Goal: Task Accomplishment & Management: Complete application form

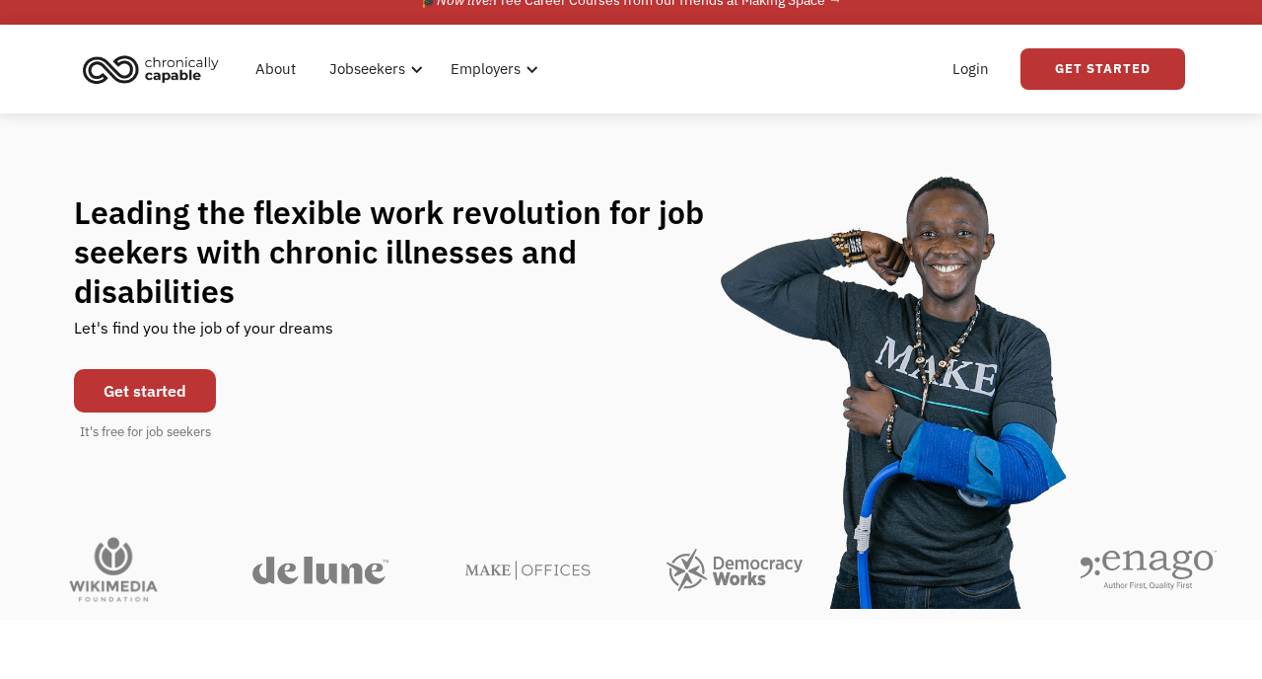
scroll to position [27, 0]
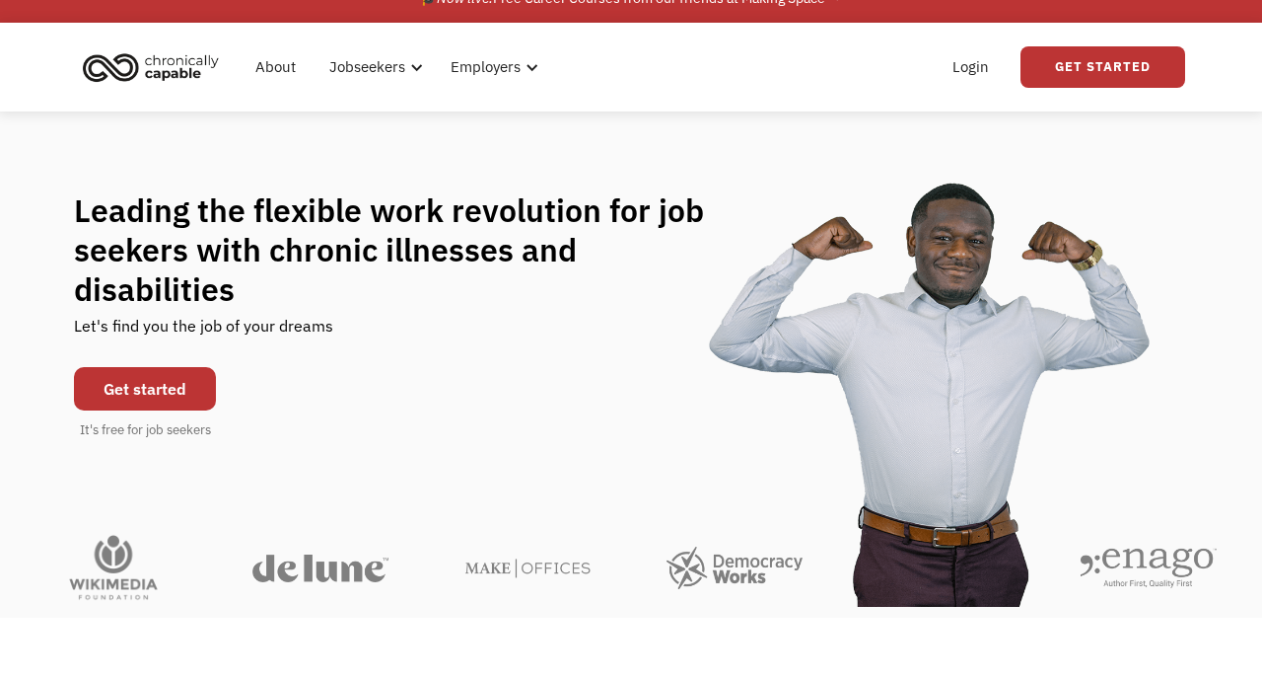
click at [169, 367] on link "Get started" at bounding box center [145, 388] width 142 height 43
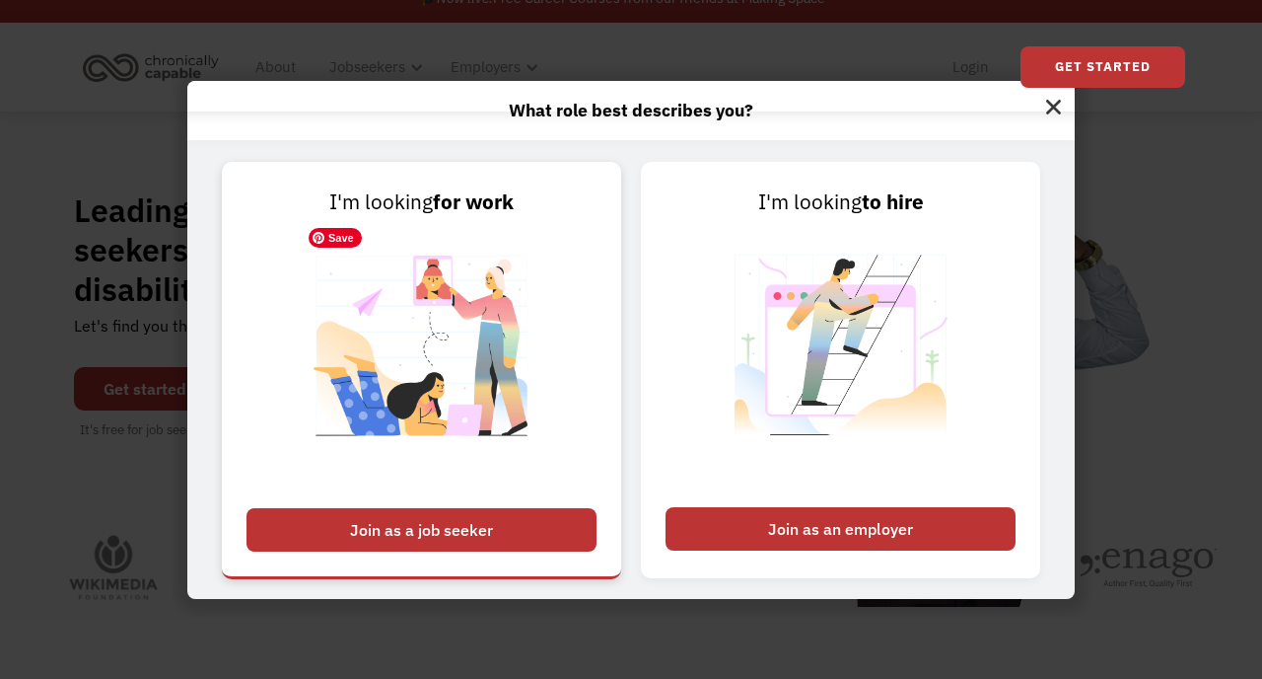
click at [454, 313] on img at bounding box center [422, 357] width 246 height 279
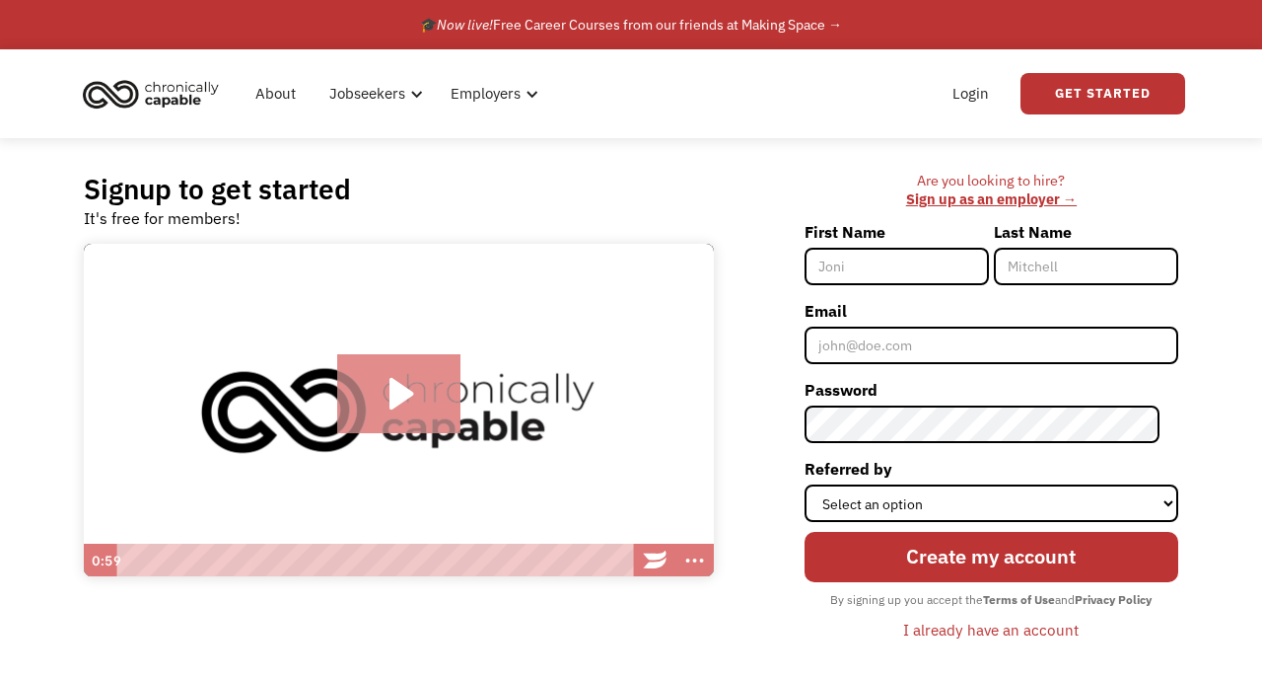
click at [424, 393] on icon "Play Video: Introducing Chronically Capable" at bounding box center [398, 393] width 123 height 79
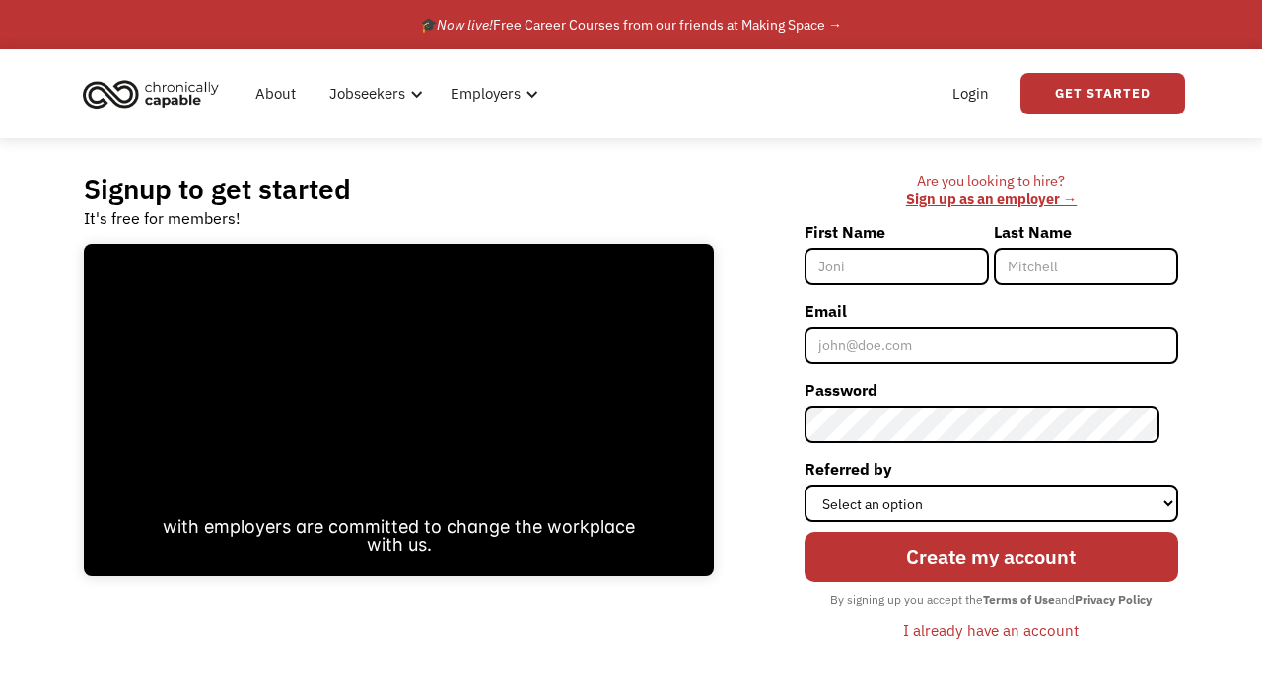
click at [915, 283] on input "First Name" at bounding box center [897, 266] width 184 height 37
type input "Kaya"
type input "Pirie"
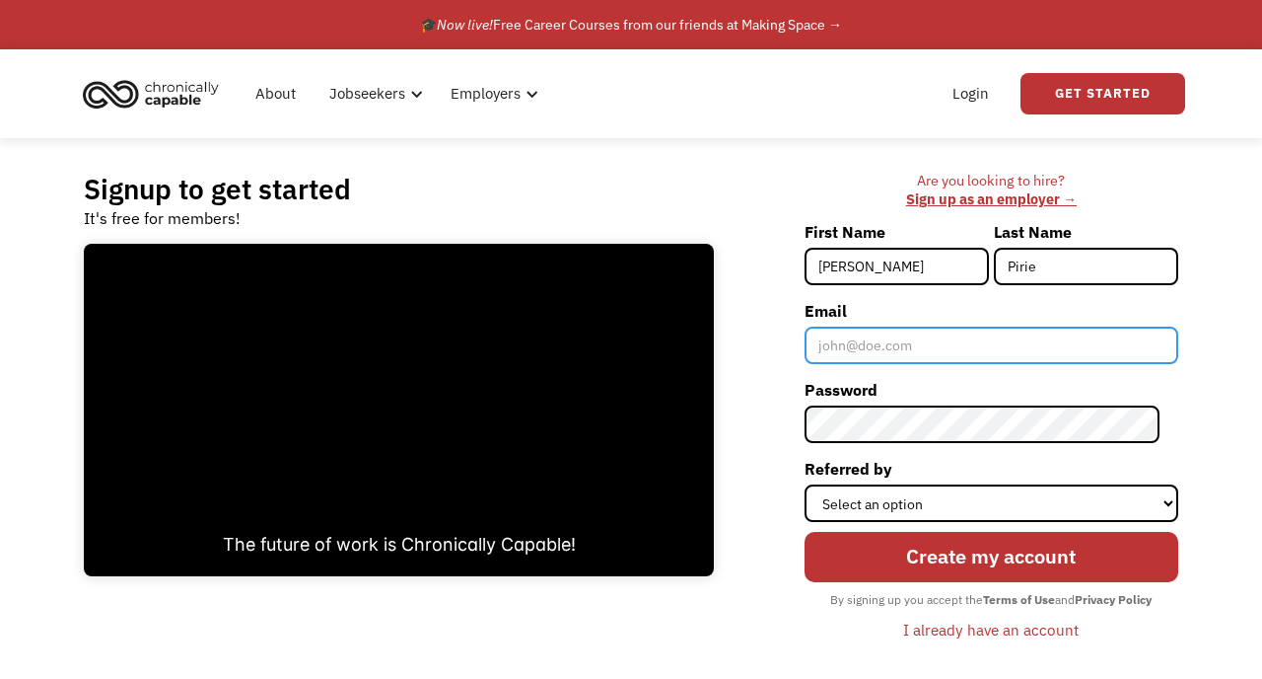
click at [913, 337] on input "Email" at bounding box center [992, 344] width 374 height 37
type input "kayapirie@gmail.com"
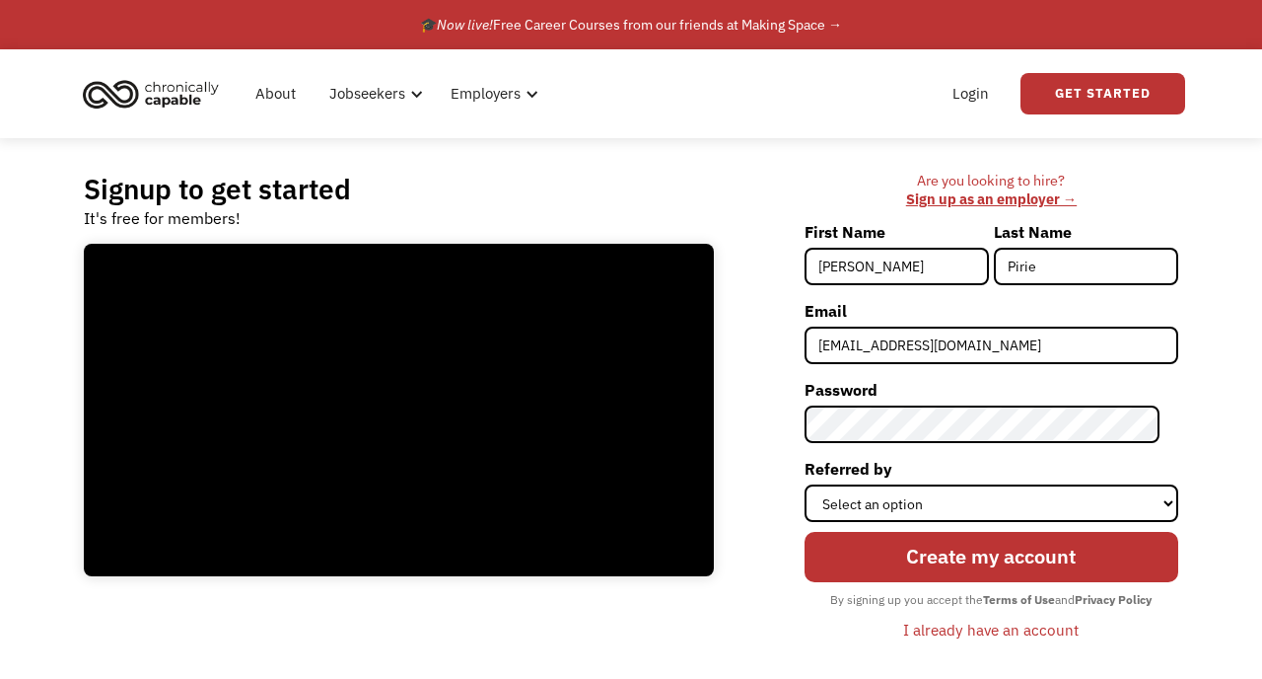
click at [761, 478] on div "Are you looking to hire? ‍ Sign up as an employer → First Name Kaya Last Name P…" at bounding box center [956, 416] width 445 height 488
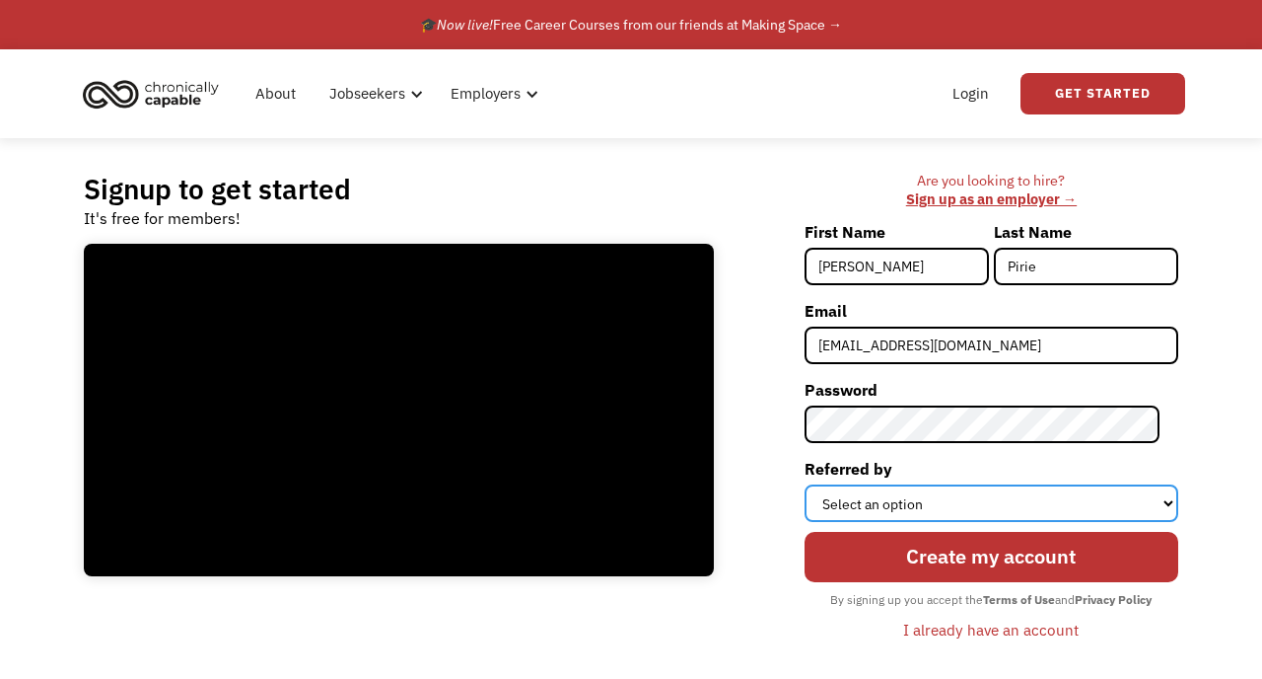
click at [952, 499] on select "Select an option Instagram Facebook Twitter Search Engine News Article Word of …" at bounding box center [992, 502] width 374 height 37
select select "Word of Mouth"
click at [823, 484] on select "Select an option Instagram Facebook Twitter Search Engine News Article Word of …" at bounding box center [992, 502] width 374 height 37
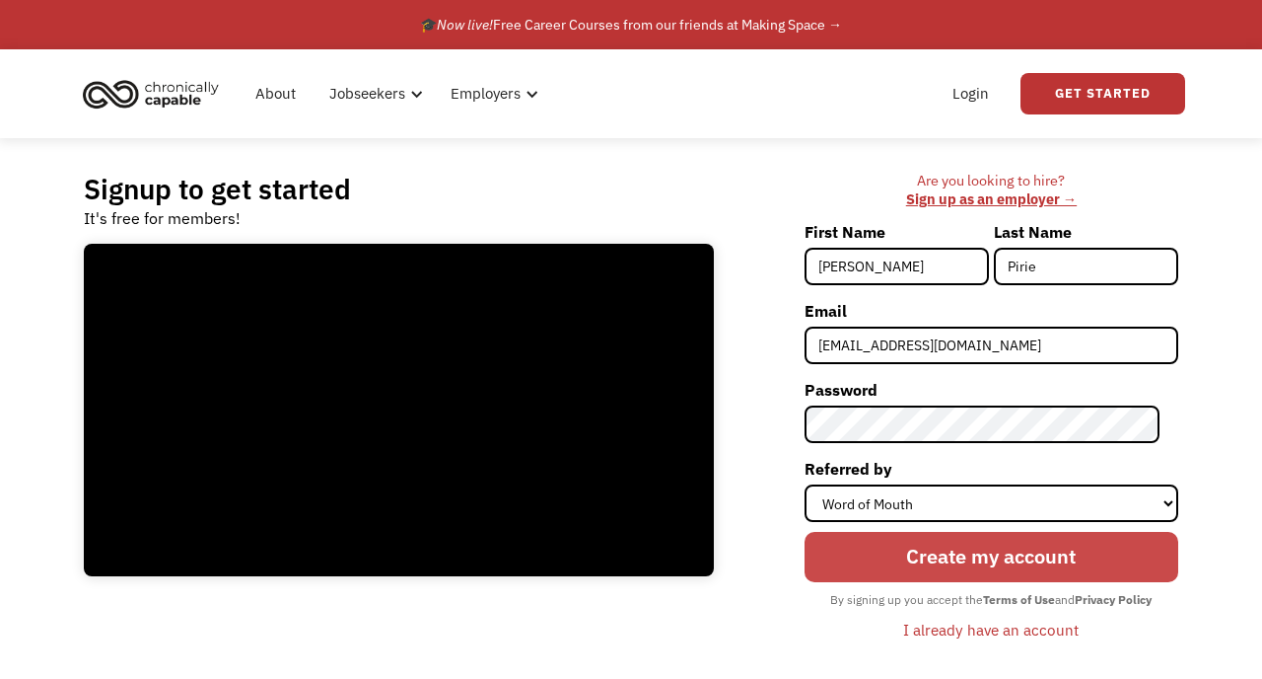
click at [973, 562] on input "Create my account" at bounding box center [992, 557] width 374 height 51
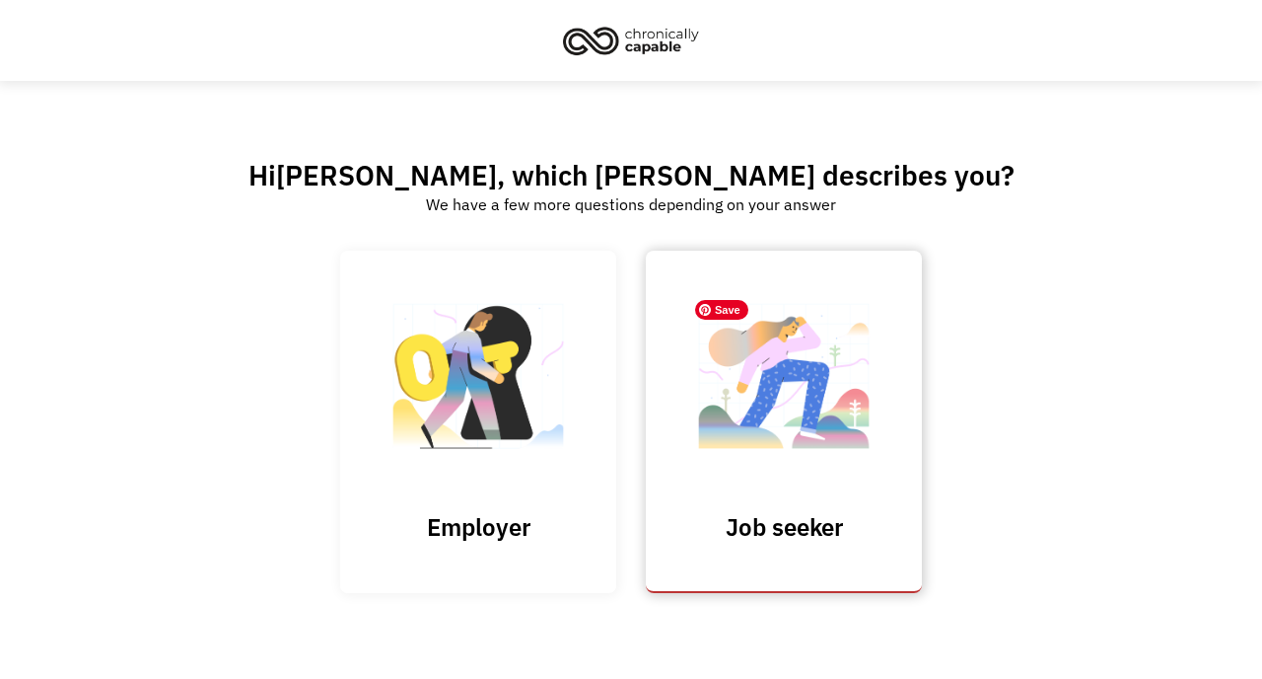
click at [797, 444] on img at bounding box center [783, 386] width 197 height 192
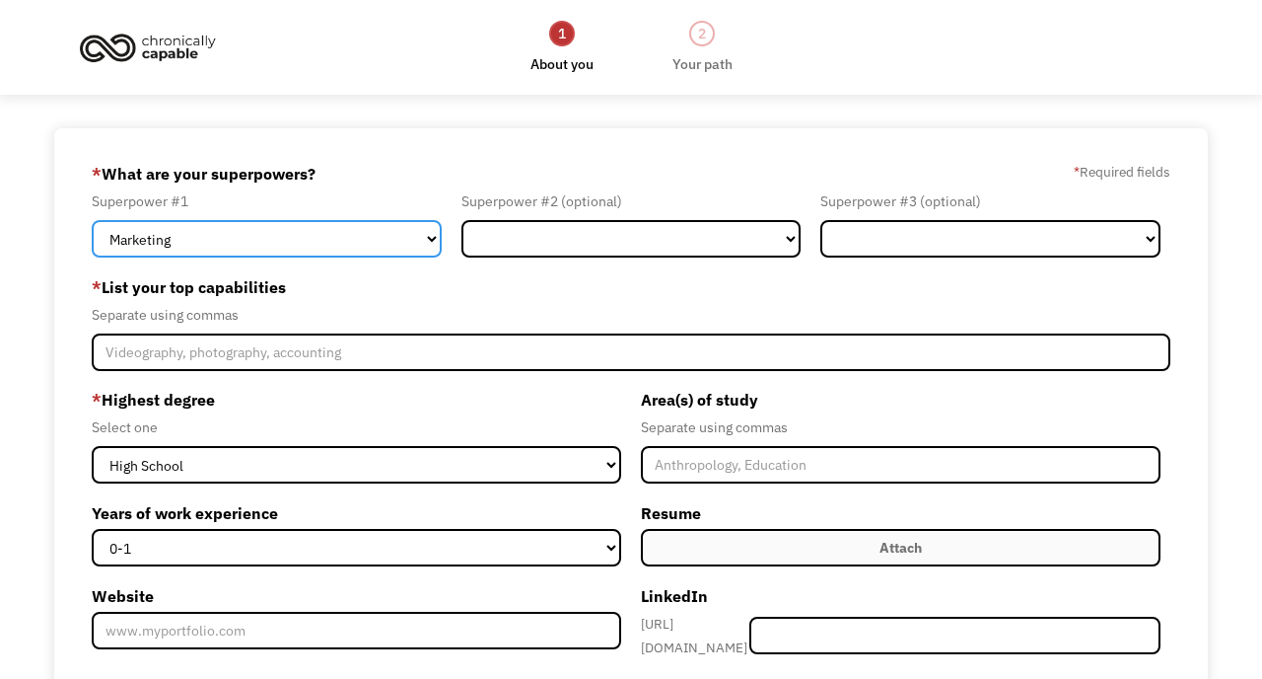
click at [396, 241] on select "Marketing Human Resources Finance Technology Operations Sales Industrial & Manu…" at bounding box center [266, 238] width 349 height 37
click at [396, 251] on select "Marketing Human Resources Finance Technology Operations Sales Industrial & Manu…" at bounding box center [266, 238] width 349 height 37
click at [92, 220] on select "Marketing Human Resources Finance Technology Operations Sales Industrial & Manu…" at bounding box center [266, 238] width 349 height 37
click at [396, 249] on select "Marketing Human Resources Finance Technology Operations Sales Industrial & Manu…" at bounding box center [266, 238] width 349 height 37
select select "Communications & Public Relations"
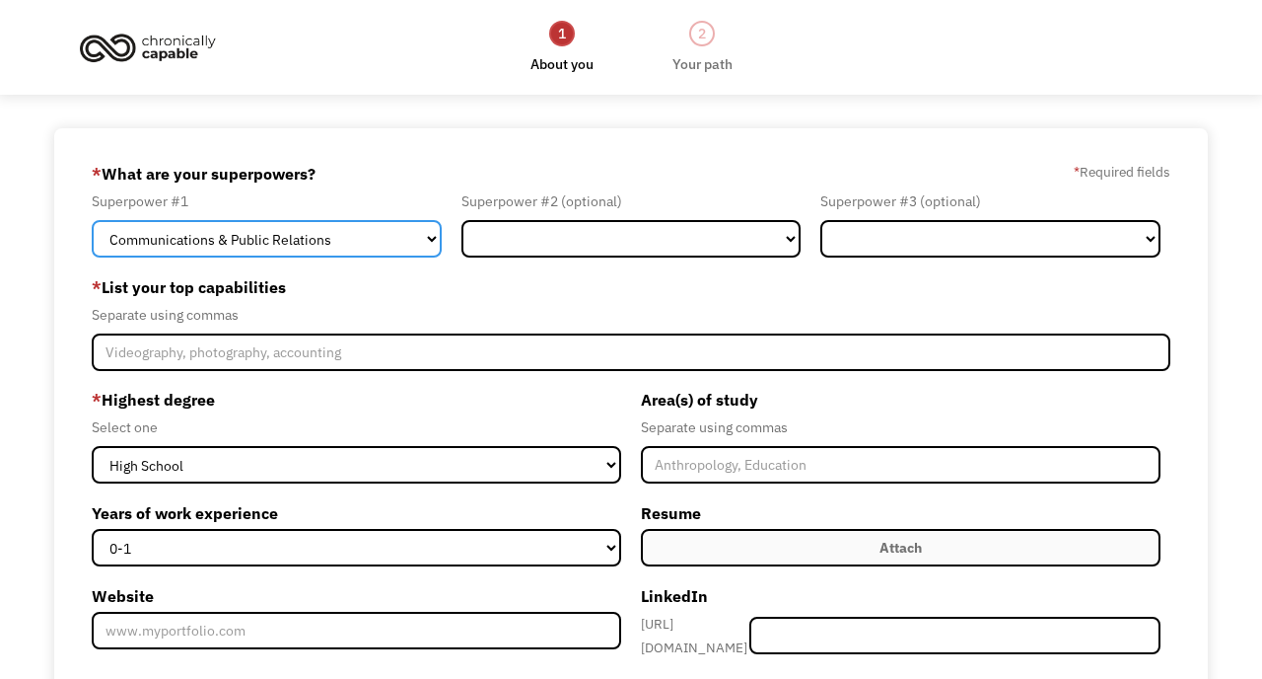
click at [92, 220] on select "Marketing Human Resources Finance Technology Operations Sales Industrial & Manu…" at bounding box center [266, 238] width 349 height 37
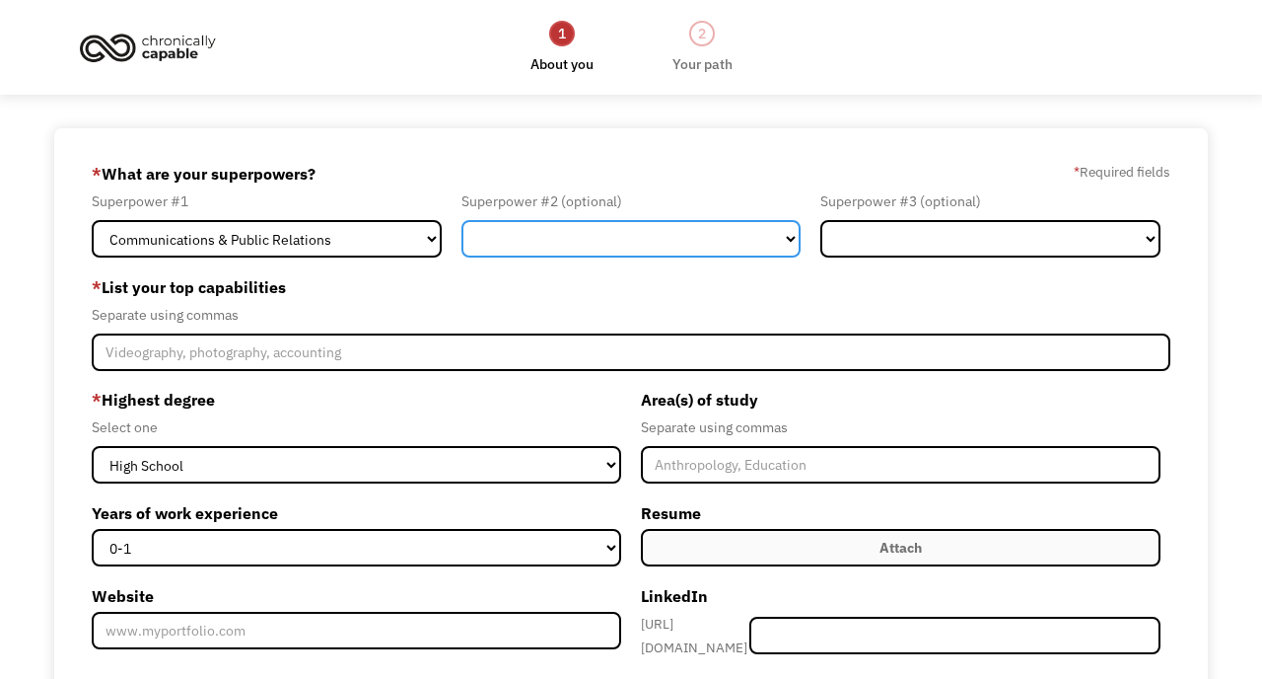
click at [557, 250] on select "Marketing Human Resources Finance Technology Operations Sales Industrial & Manu…" at bounding box center [631, 238] width 339 height 37
select select "Healthcare"
click at [462, 220] on select "Marketing Human Resources Finance Technology Operations Sales Industrial & Manu…" at bounding box center [631, 238] width 339 height 37
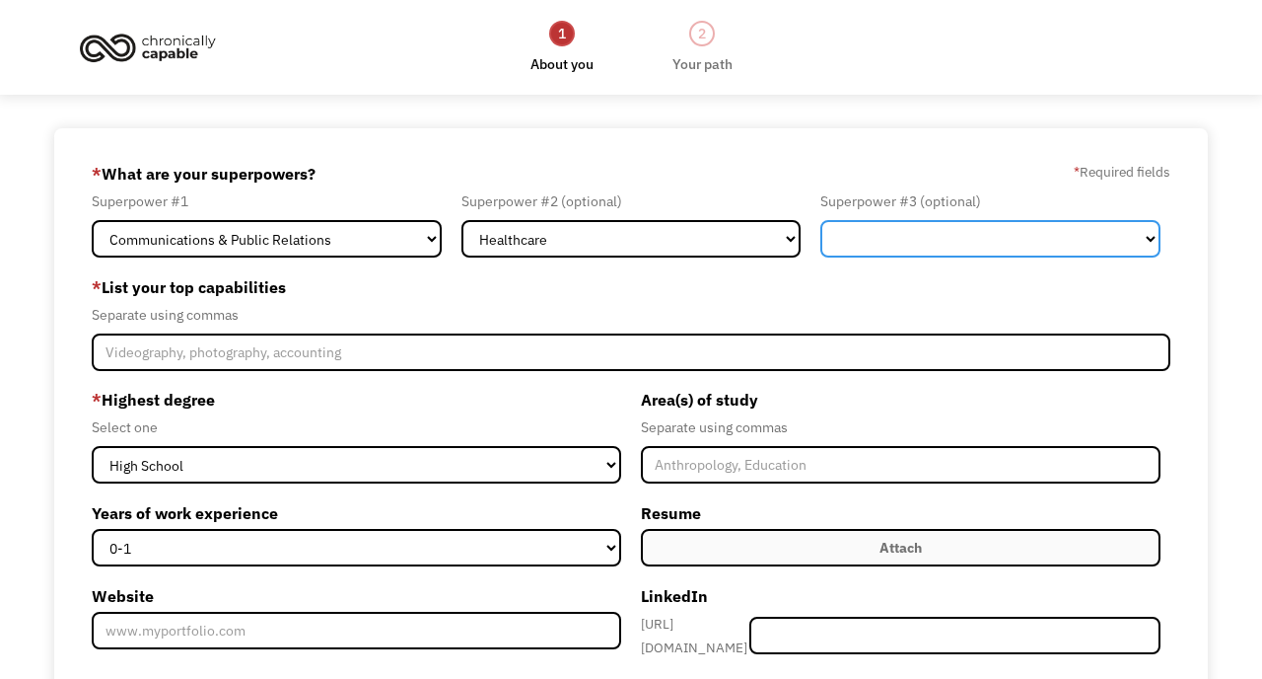
click at [839, 250] on select "Marketing Human Resources Finance Technology Operations Sales Industrial & Manu…" at bounding box center [990, 238] width 339 height 37
select select "Science & Education"
click at [821, 220] on select "Marketing Human Resources Finance Technology Operations Sales Industrial & Manu…" at bounding box center [990, 238] width 339 height 37
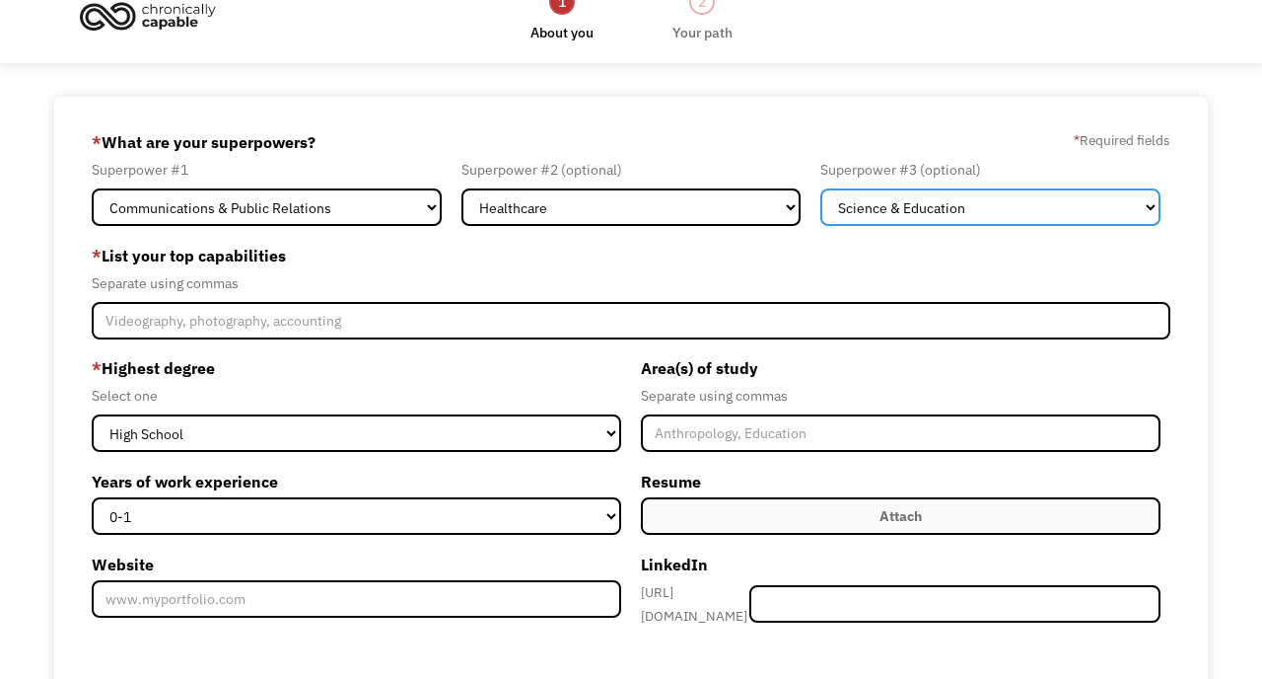
scroll to position [36, 0]
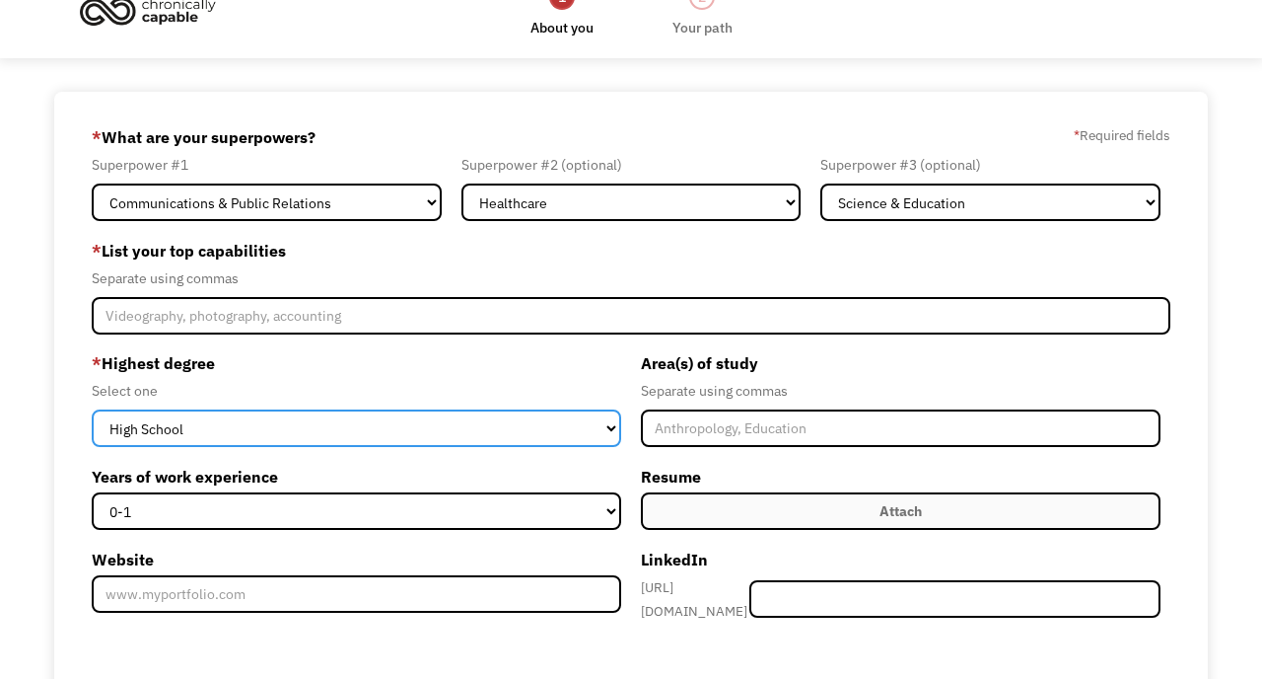
click at [423, 420] on select "High School Associates Bachelors Master's PhD" at bounding box center [357, 427] width 530 height 37
select select "bachelors"
click at [92, 409] on select "High School Associates Bachelors Master's PhD" at bounding box center [357, 427] width 530 height 37
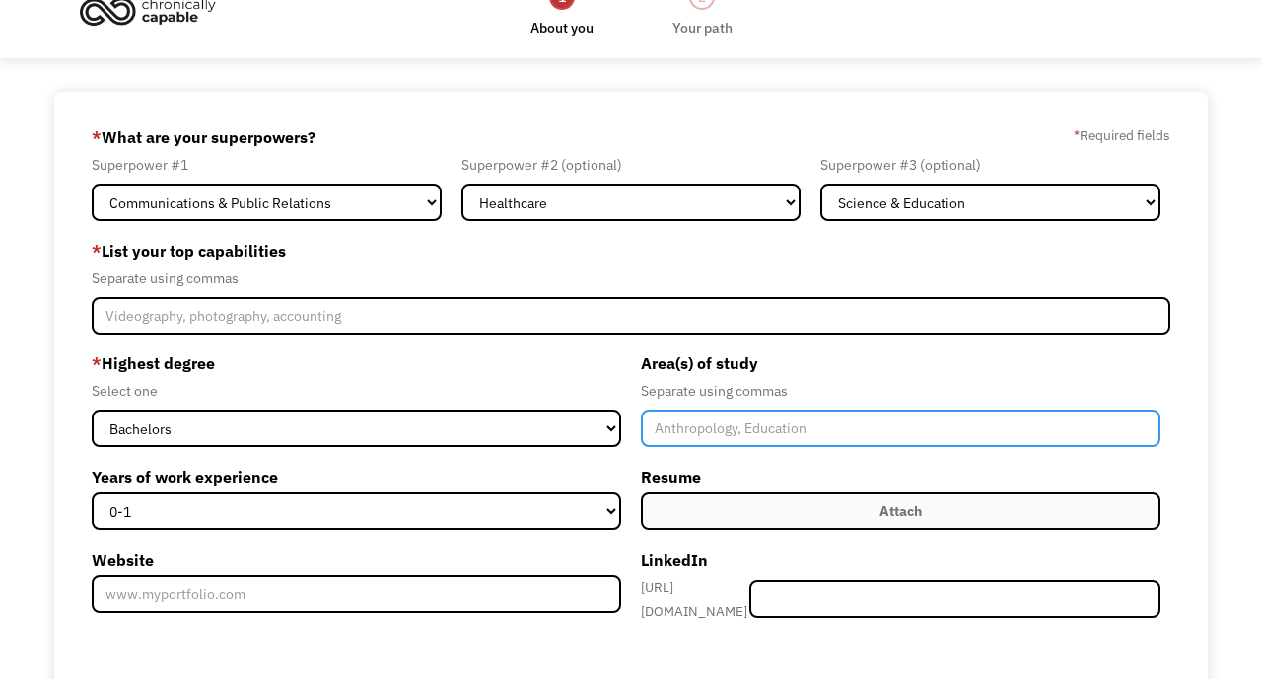
click at [716, 427] on input "Member-Create-Step1" at bounding box center [901, 427] width 520 height 37
type input "Sociology, Public Health"
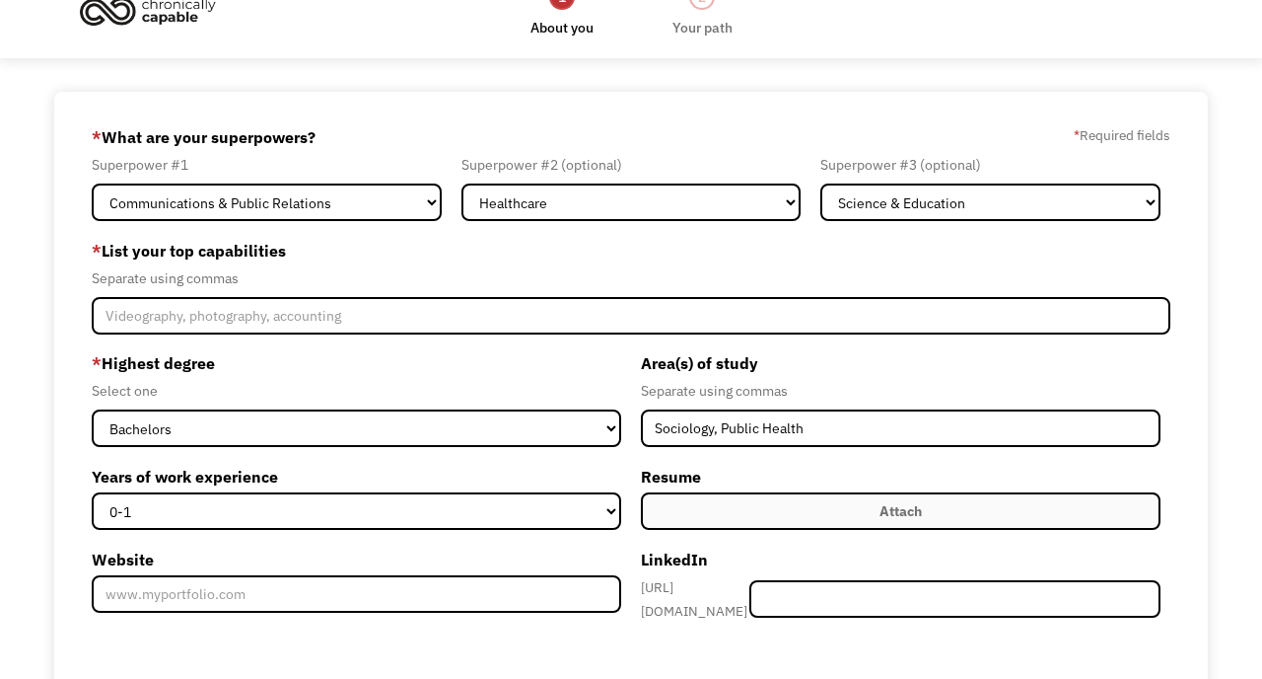
click at [383, 490] on label "Years of work experience" at bounding box center [357, 477] width 530 height 32
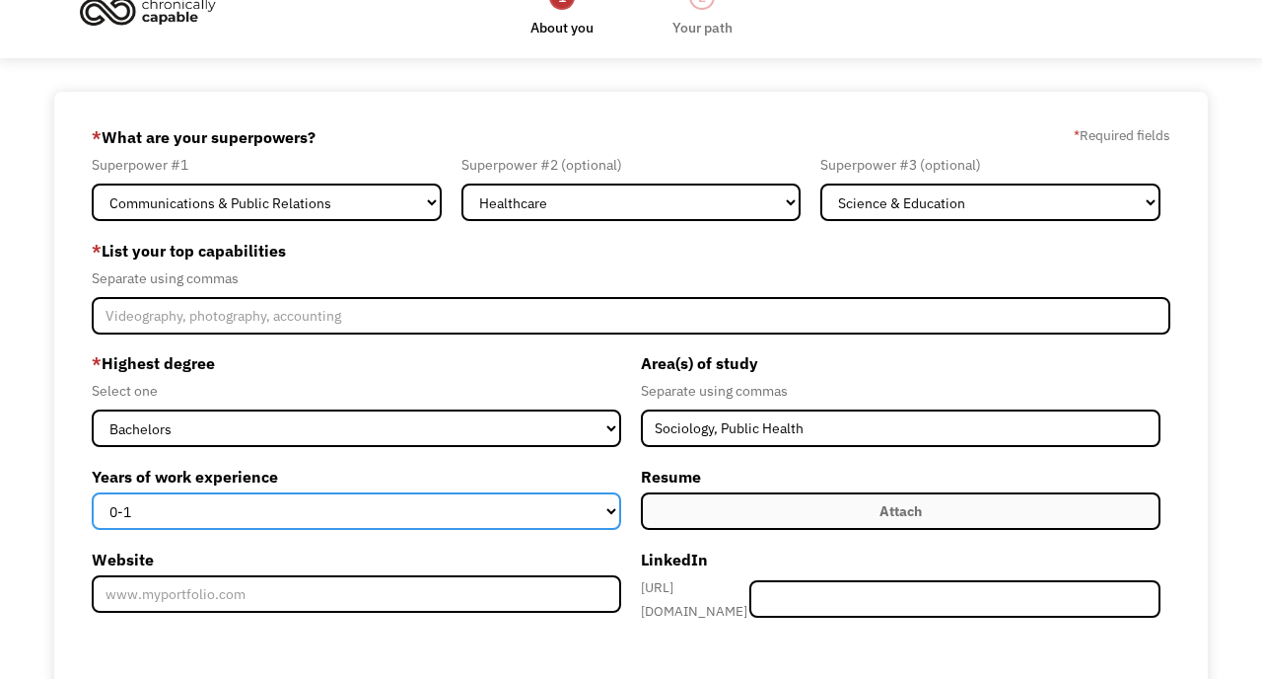
click at [383, 492] on select "0-1 2-4 5-10 11-15 15+" at bounding box center [357, 510] width 530 height 37
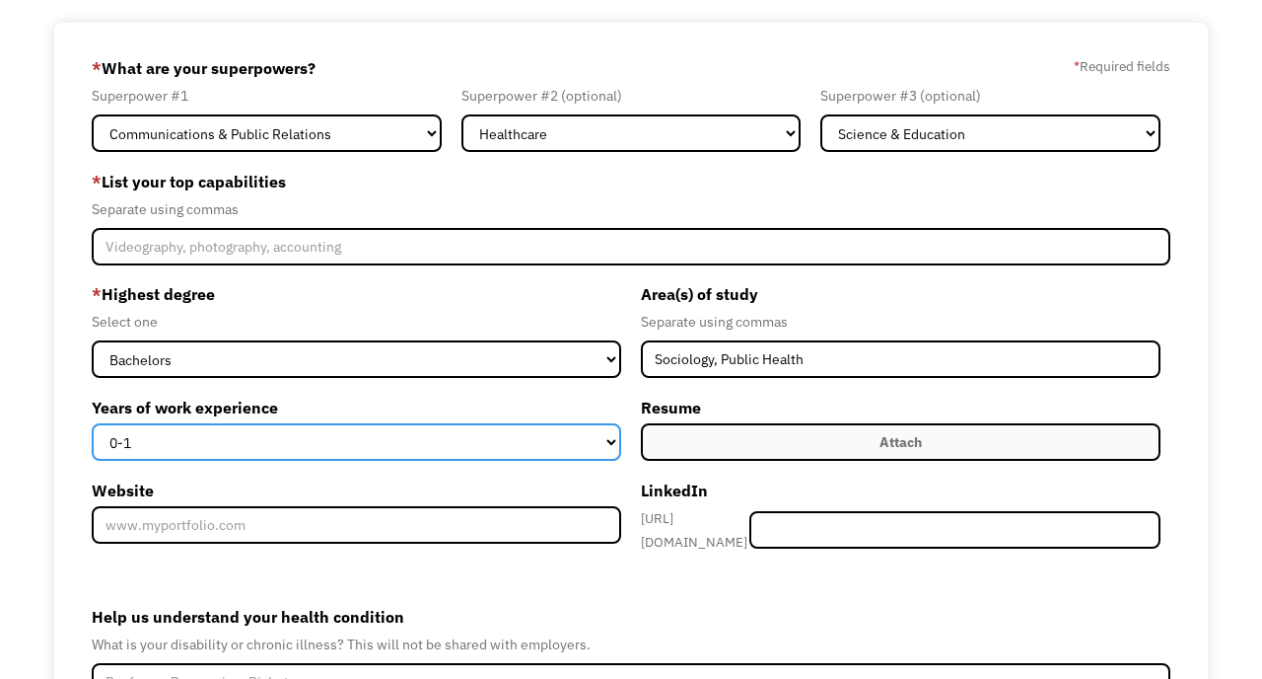
scroll to position [123, 0]
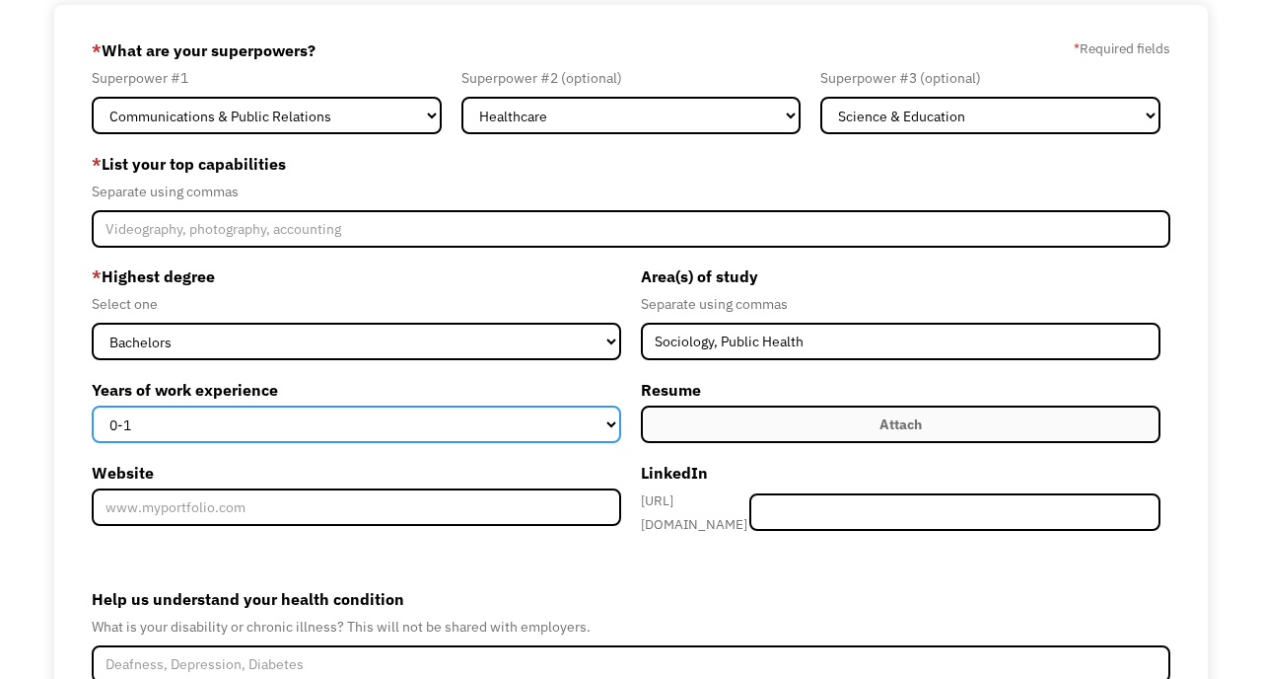
click at [360, 441] on select "0-1 2-4 5-10 11-15 15+" at bounding box center [357, 423] width 530 height 37
click at [92, 405] on select "0-1 2-4 5-10 11-15 15+" at bounding box center [357, 423] width 530 height 37
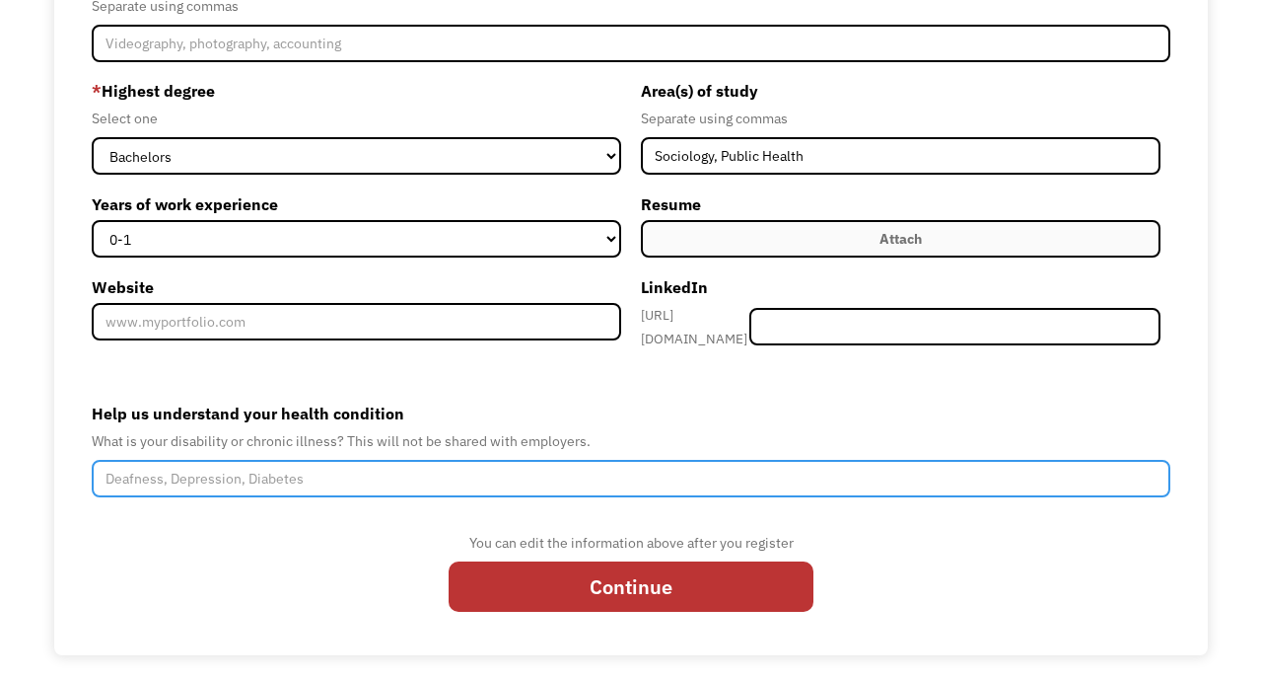
click at [397, 467] on input "Help us understand your health condition" at bounding box center [631, 478] width 1078 height 37
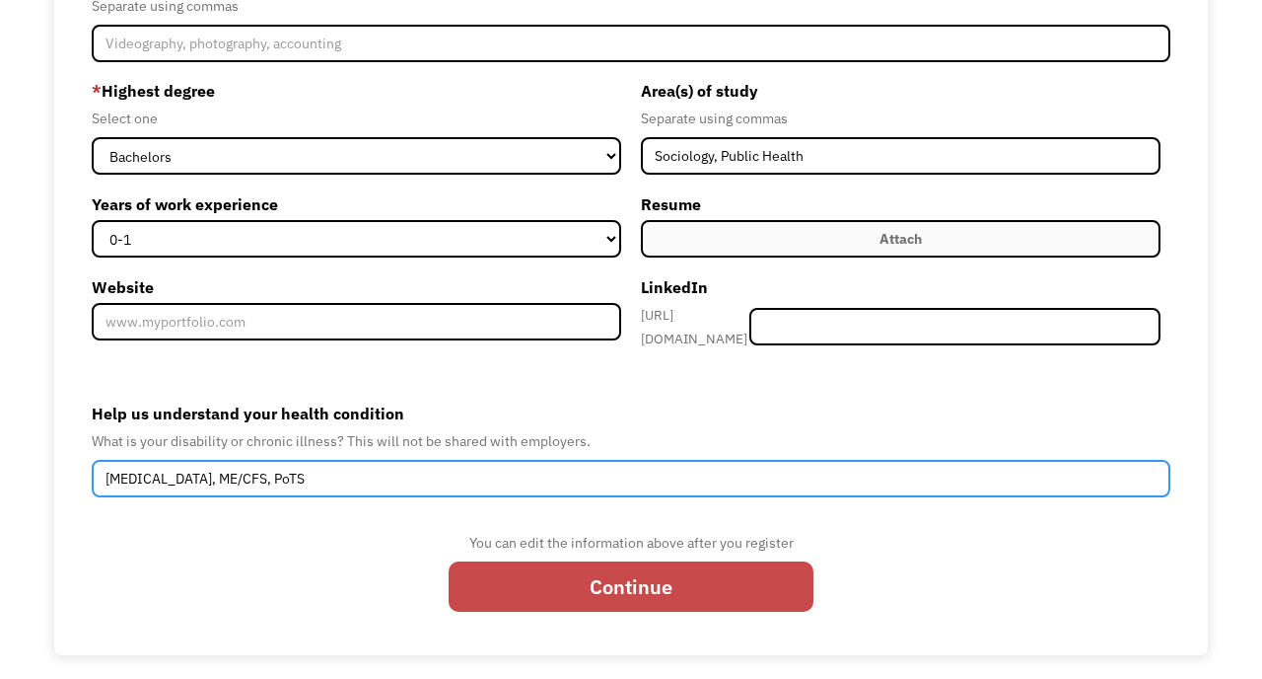
type input "Long COVID, ME/CFS, PoTS"
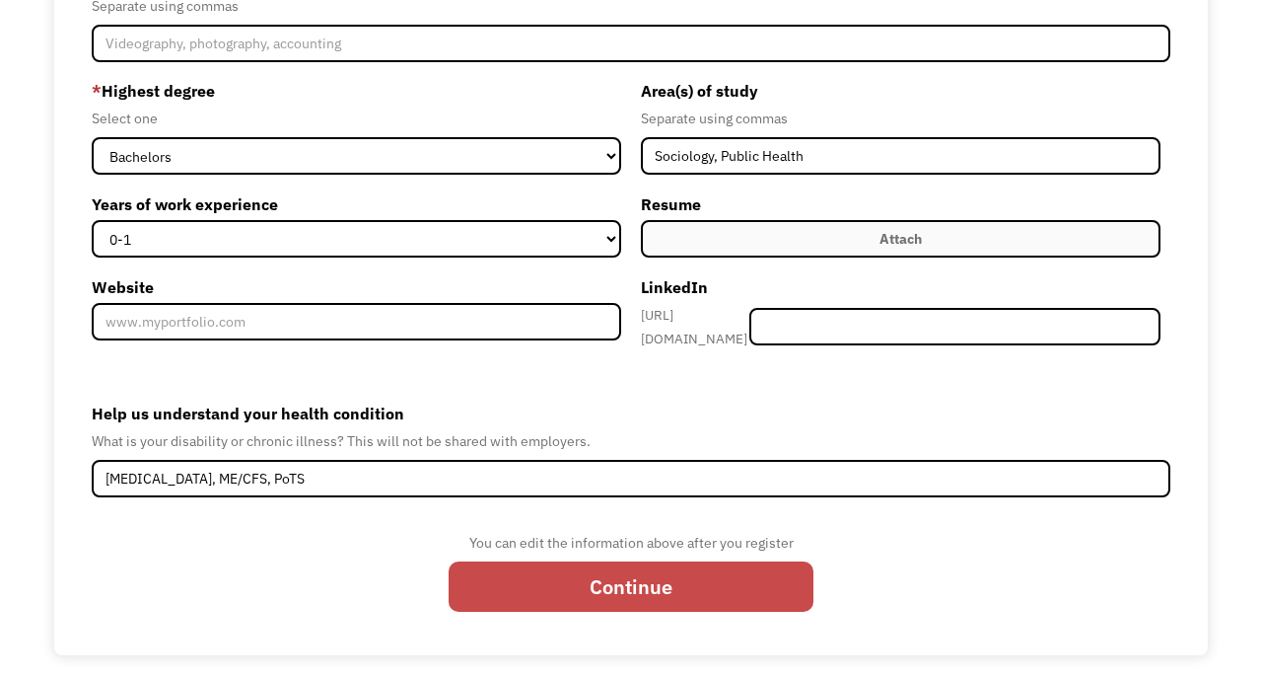
click at [677, 587] on input "Continue" at bounding box center [631, 586] width 365 height 51
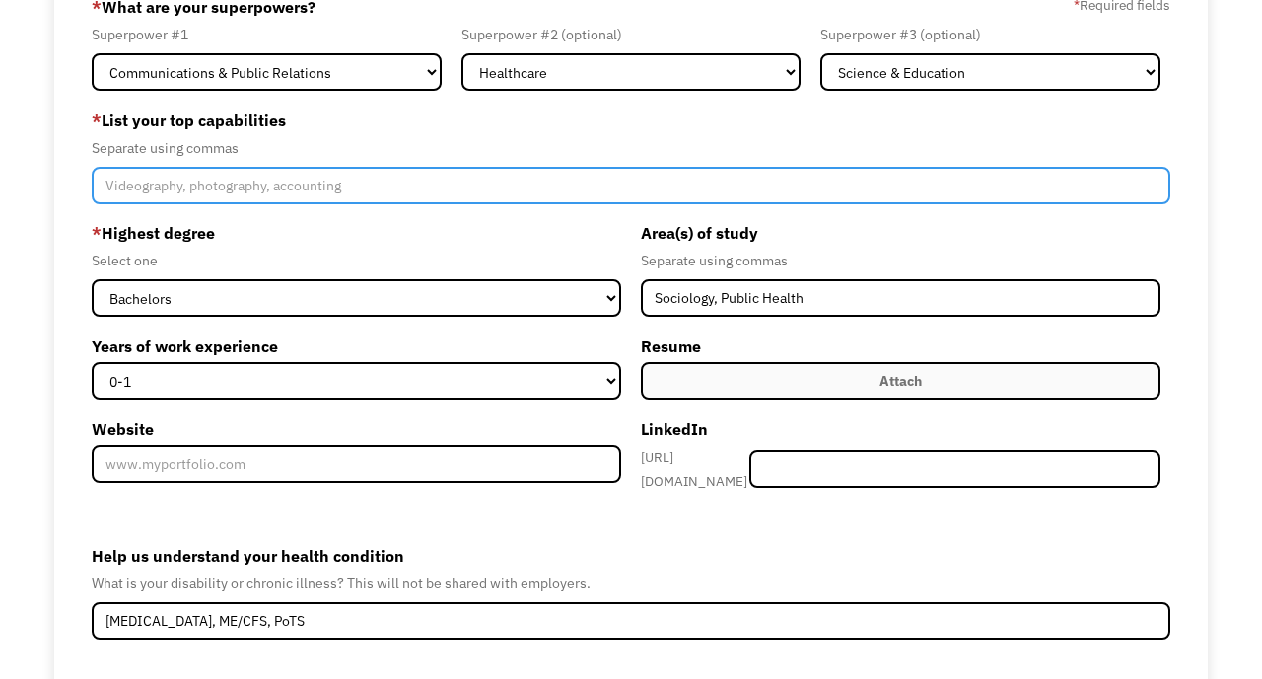
scroll to position [135, 0]
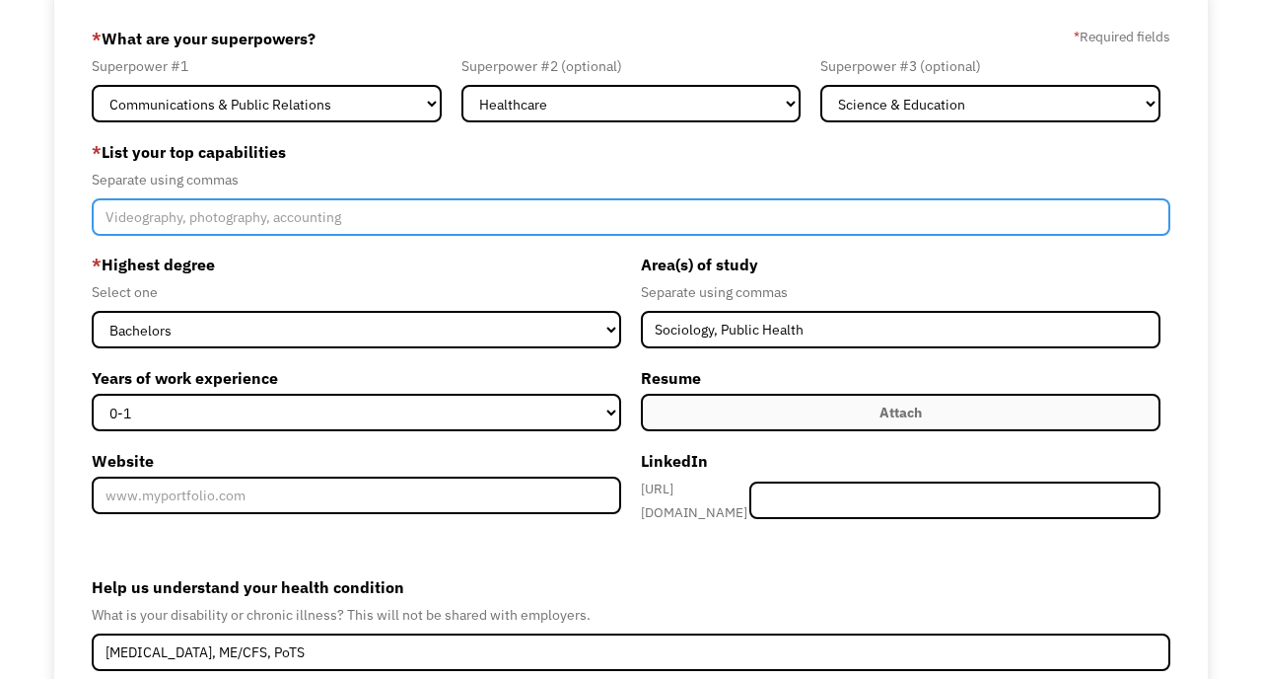
click at [439, 208] on input "Member-Create-Step1" at bounding box center [631, 216] width 1078 height 37
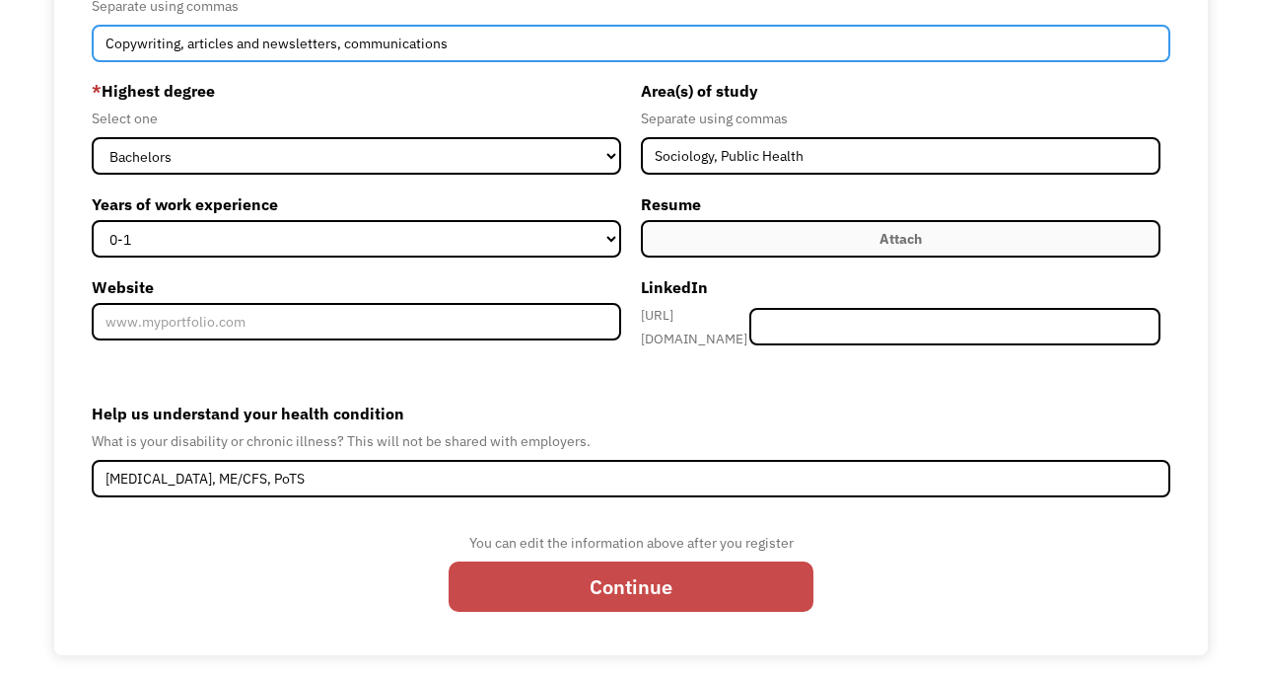
type input "Copywriting, articles and newsletters, communications"
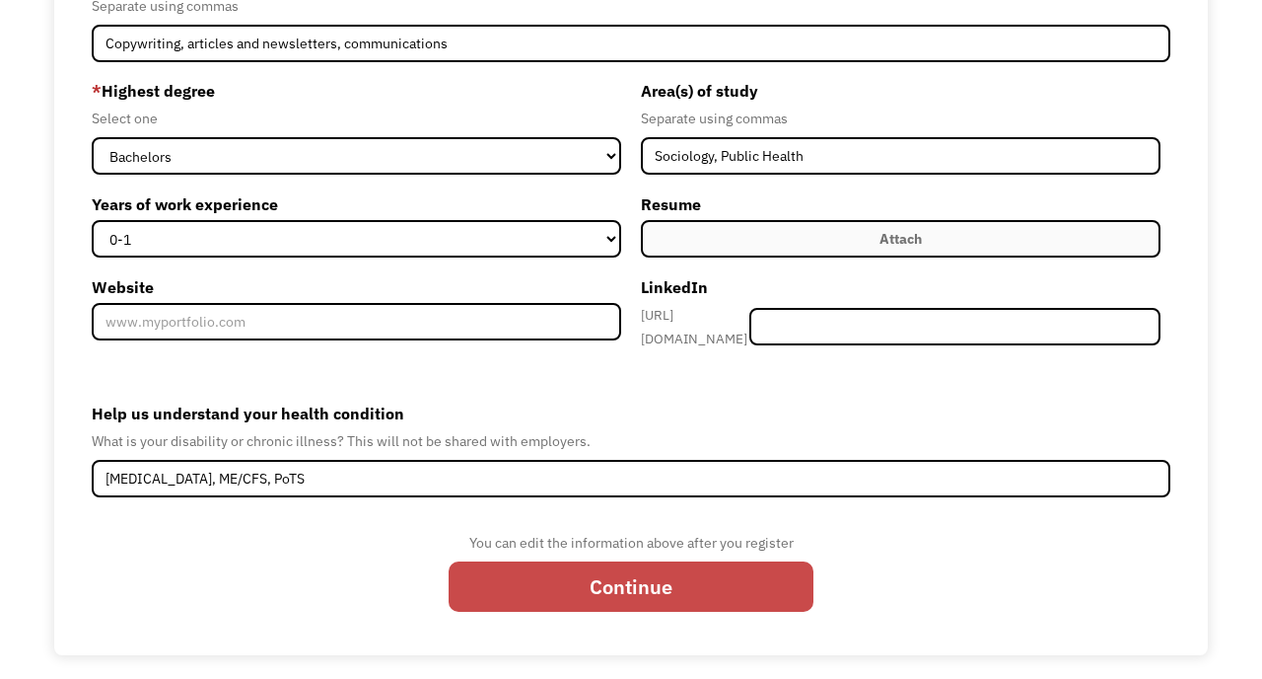
click at [593, 586] on input "Continue" at bounding box center [631, 586] width 365 height 51
type input "Please wait..."
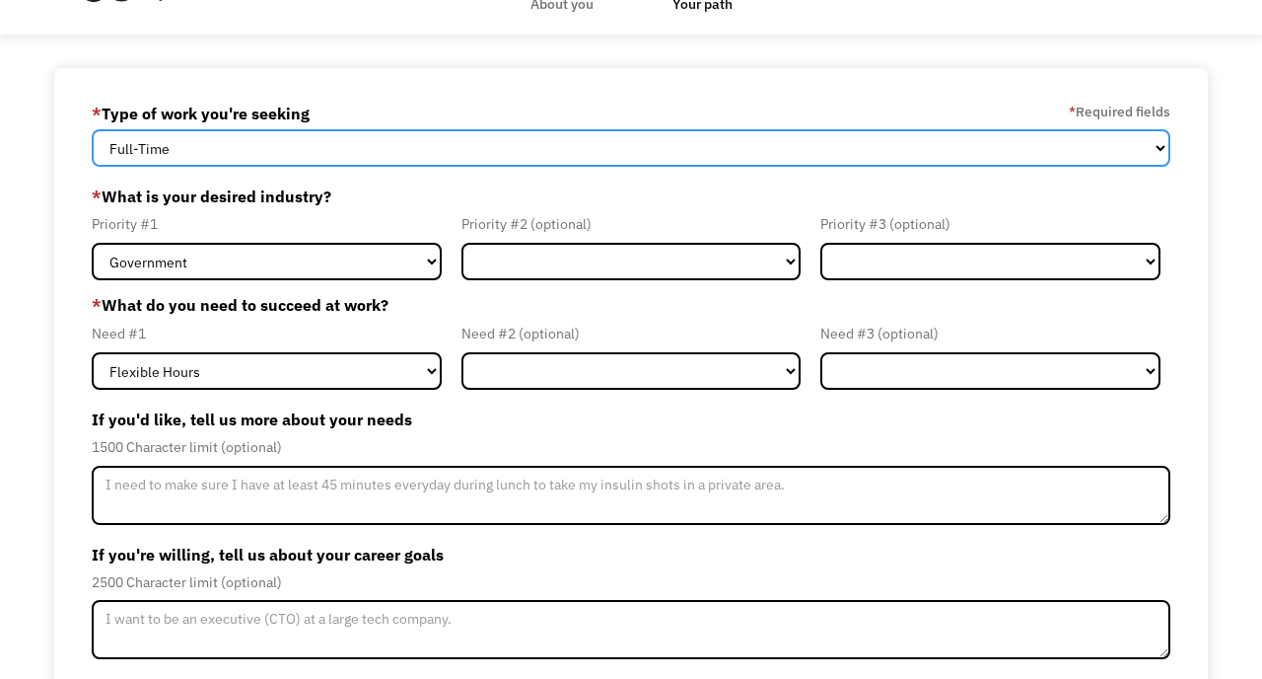
click at [622, 142] on select "Full-Time Part-Time Both Full-Time and Part-Time" at bounding box center [631, 147] width 1078 height 37
select select "part-time"
click at [92, 129] on select "Full-Time Part-Time Both Full-Time and Part-Time" at bounding box center [631, 147] width 1078 height 37
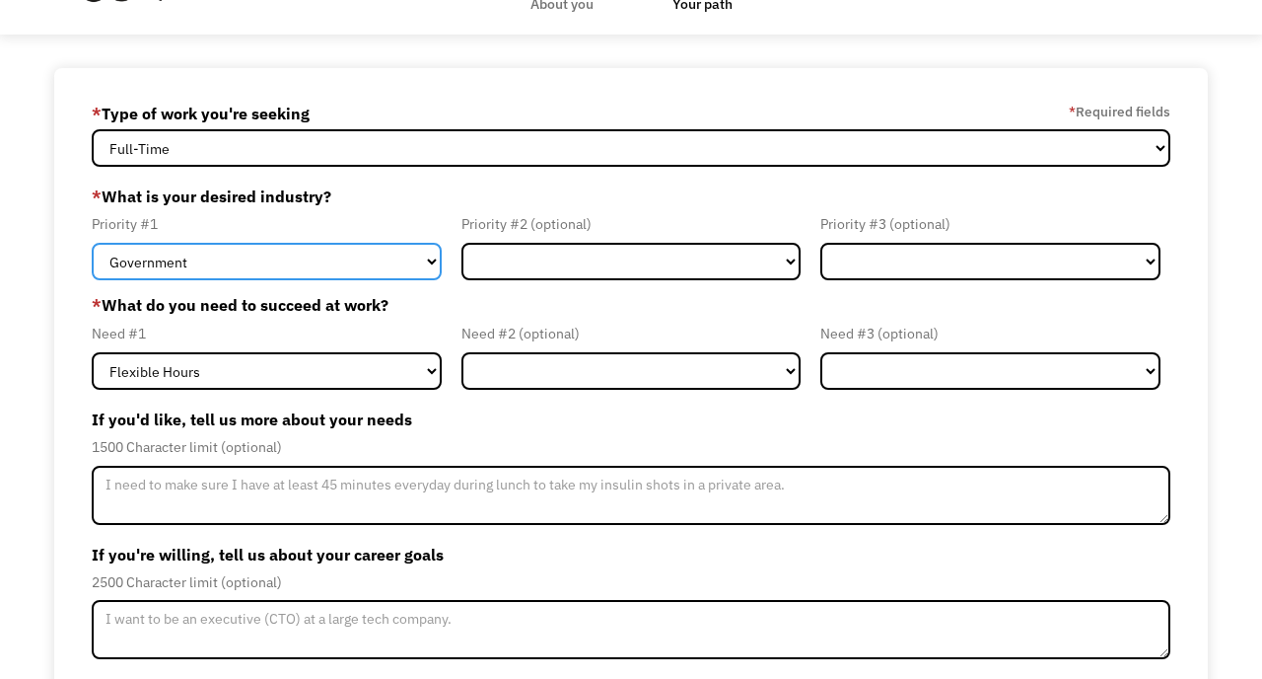
click at [335, 257] on select "Government Finance & Insurance Health & Social Care Tech & Engineering Creative…" at bounding box center [266, 261] width 349 height 37
select select "Health & Social Care"
click at [92, 243] on select "Government Finance & Insurance Health & Social Care Tech & Engineering Creative…" at bounding box center [266, 261] width 349 height 37
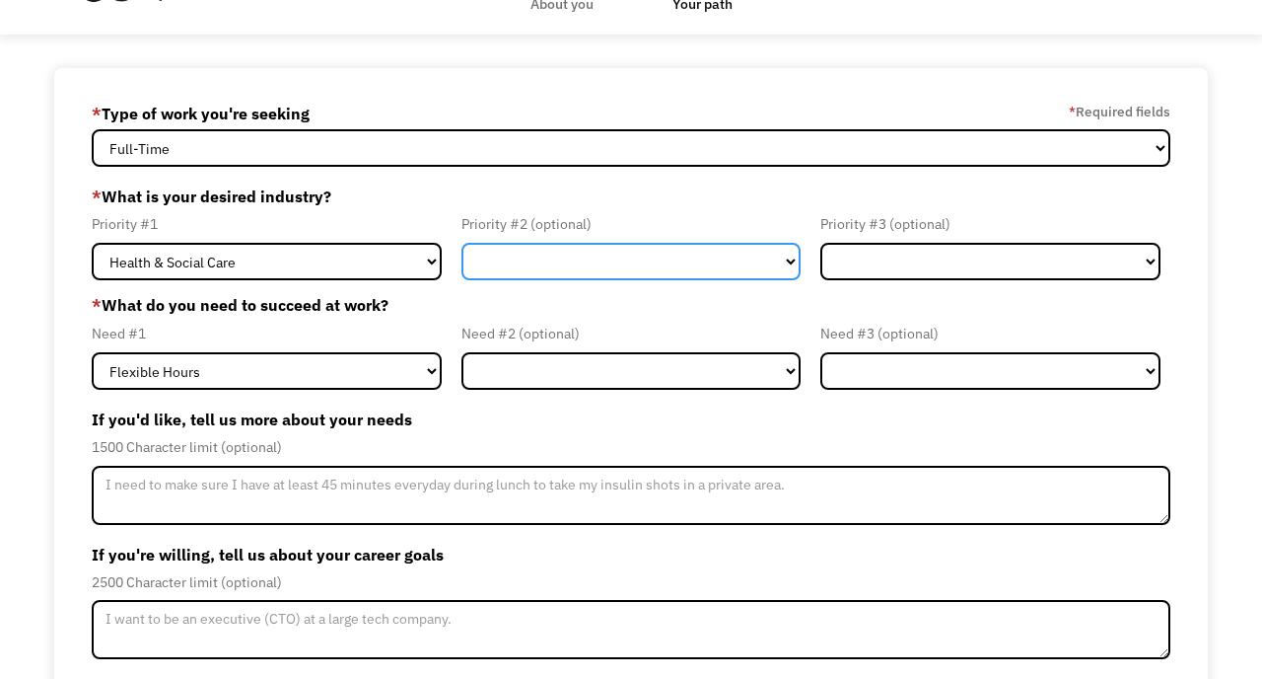
click at [556, 267] on select "Government Finance & Insurance Health & Social Care Tech & Engineering Creative…" at bounding box center [631, 261] width 339 height 37
select select "Creative & Design"
click at [462, 243] on select "Government Finance & Insurance Health & Social Care Tech & Engineering Creative…" at bounding box center [631, 261] width 339 height 37
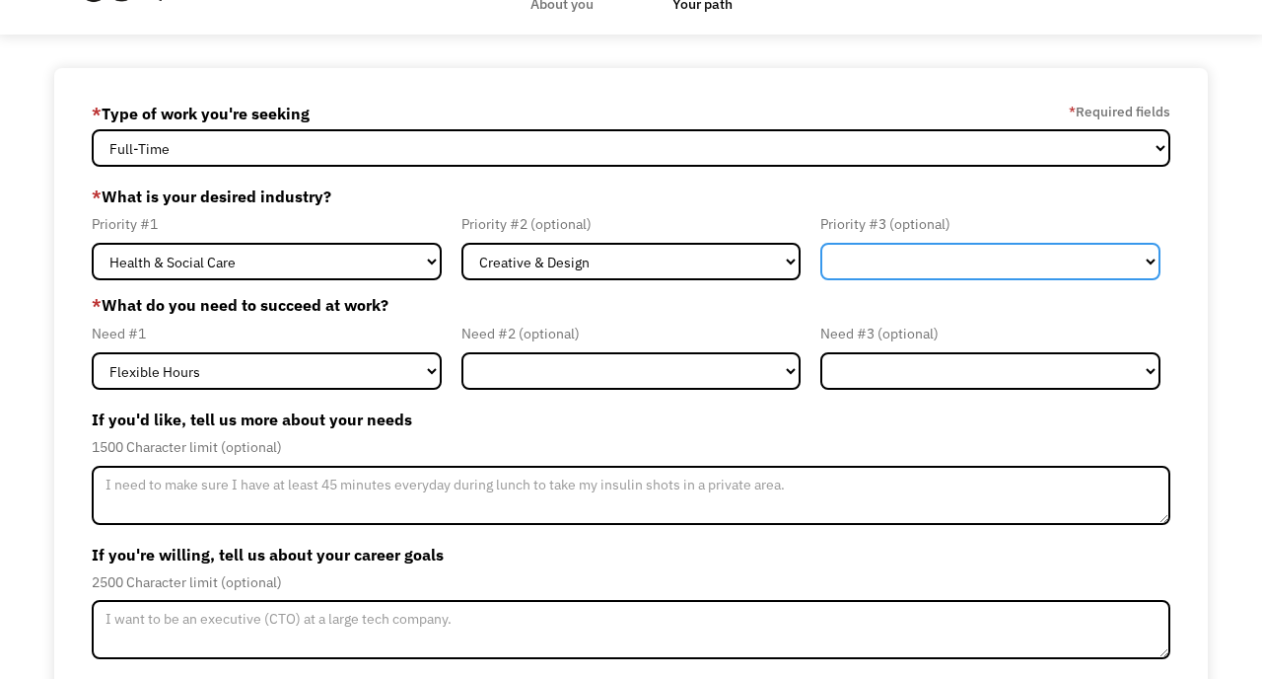
click at [886, 273] on select "Government Finance & Insurance Health & Social Care Tech & Engineering Creative…" at bounding box center [990, 261] width 339 height 37
click at [821, 243] on select "Government Finance & Insurance Health & Social Care Tech & Engineering Creative…" at bounding box center [990, 261] width 339 height 37
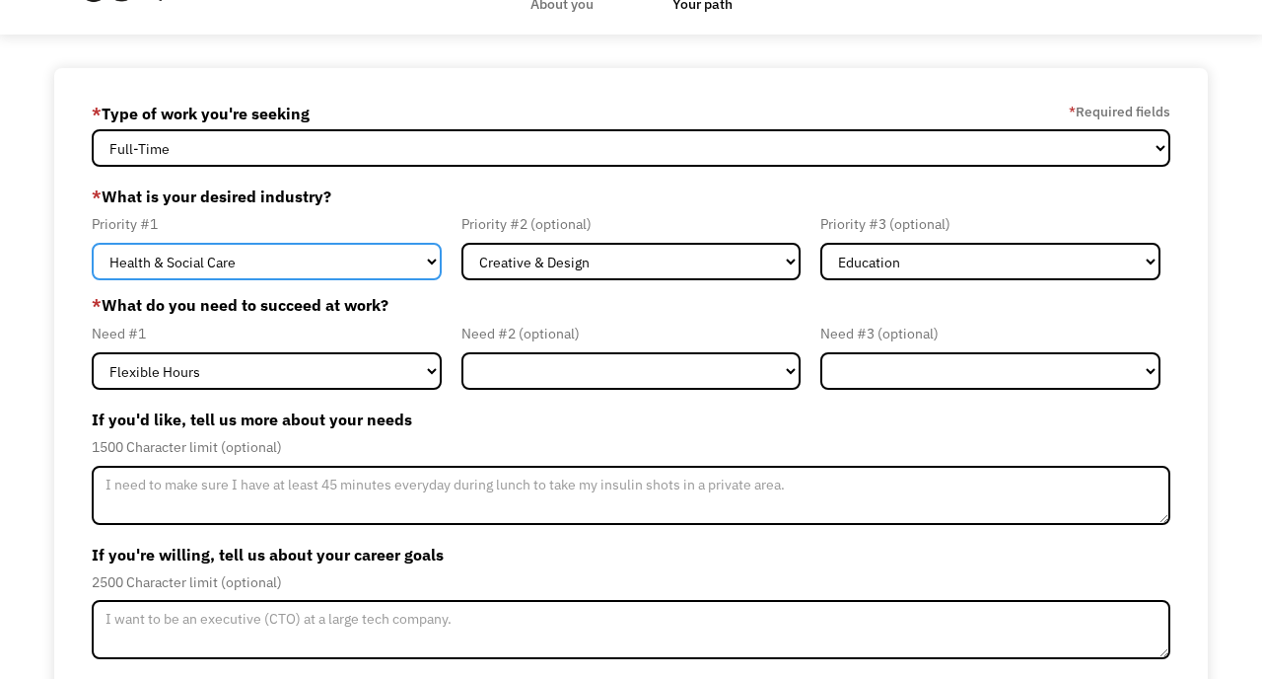
click at [391, 267] on select "Government Finance & Insurance Health & Social Care Tech & Engineering Creative…" at bounding box center [266, 261] width 349 height 37
click at [92, 243] on select "Government Finance & Insurance Health & Social Care Tech & Engineering Creative…" at bounding box center [266, 261] width 349 height 37
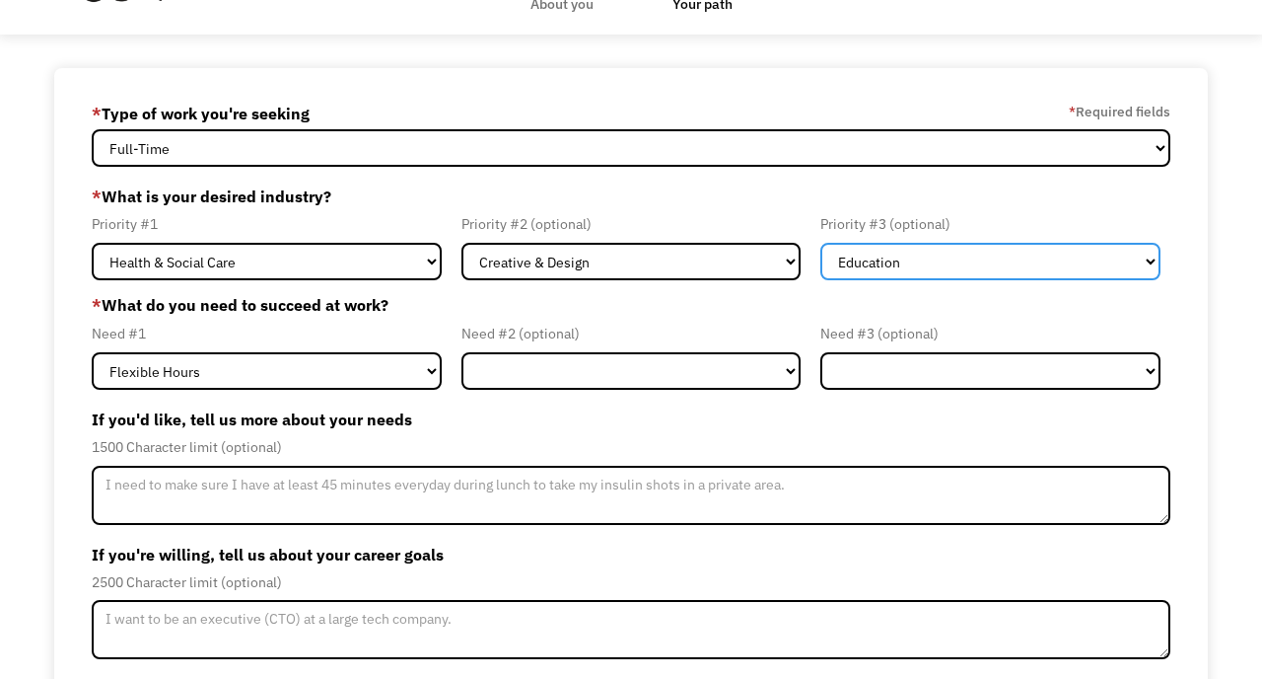
click at [864, 278] on select "Government Finance & Insurance Health & Social Care Tech & Engineering Creative…" at bounding box center [990, 261] width 339 height 37
select select "Administrative"
click at [821, 243] on select "Government Finance & Insurance Health & Social Care Tech & Engineering Creative…" at bounding box center [990, 261] width 339 height 37
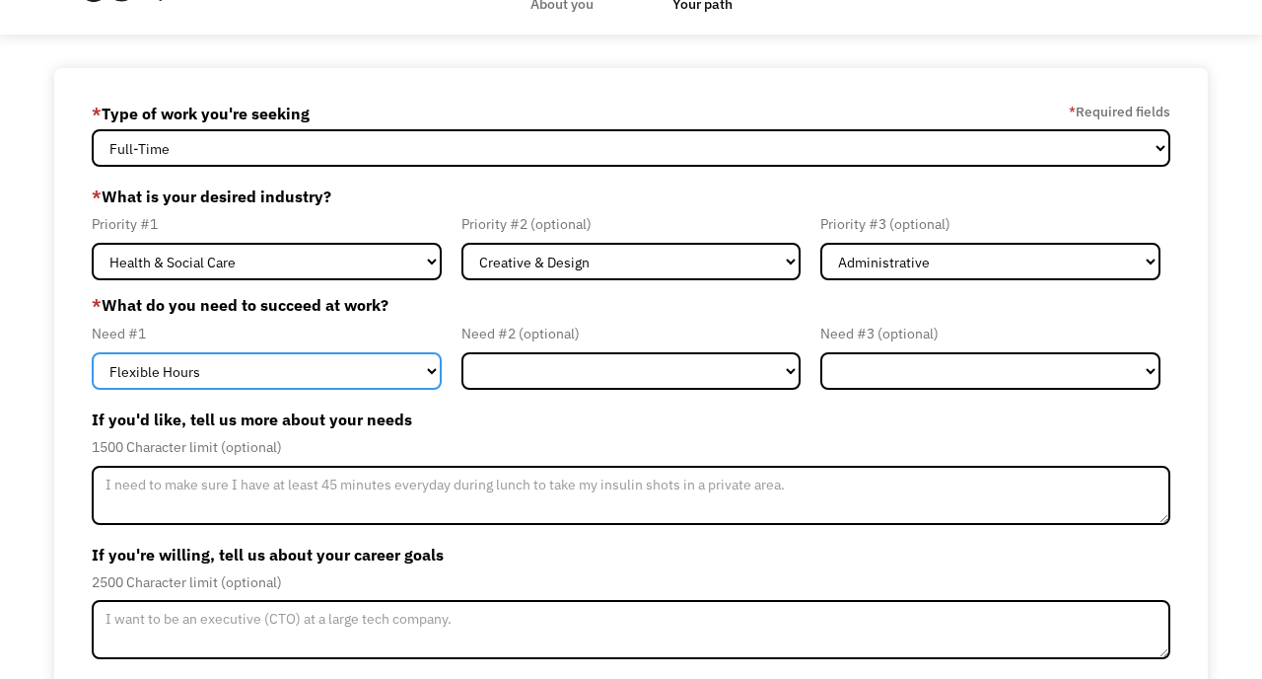
click at [241, 368] on select "Flexible Hours Remote Work Service Animal On-site Accommodations Visual Support…" at bounding box center [266, 370] width 349 height 37
click at [92, 352] on select "Flexible Hours Remote Work Service Animal On-site Accommodations Visual Support…" at bounding box center [266, 370] width 349 height 37
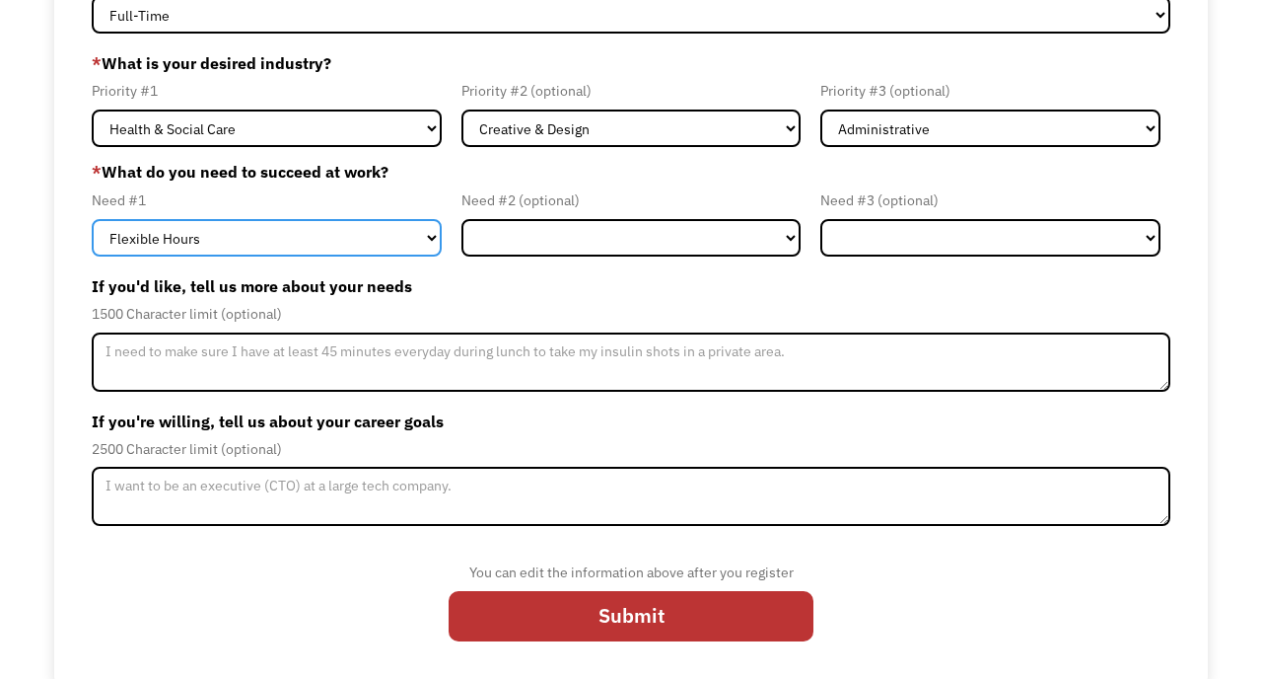
scroll to position [198, 0]
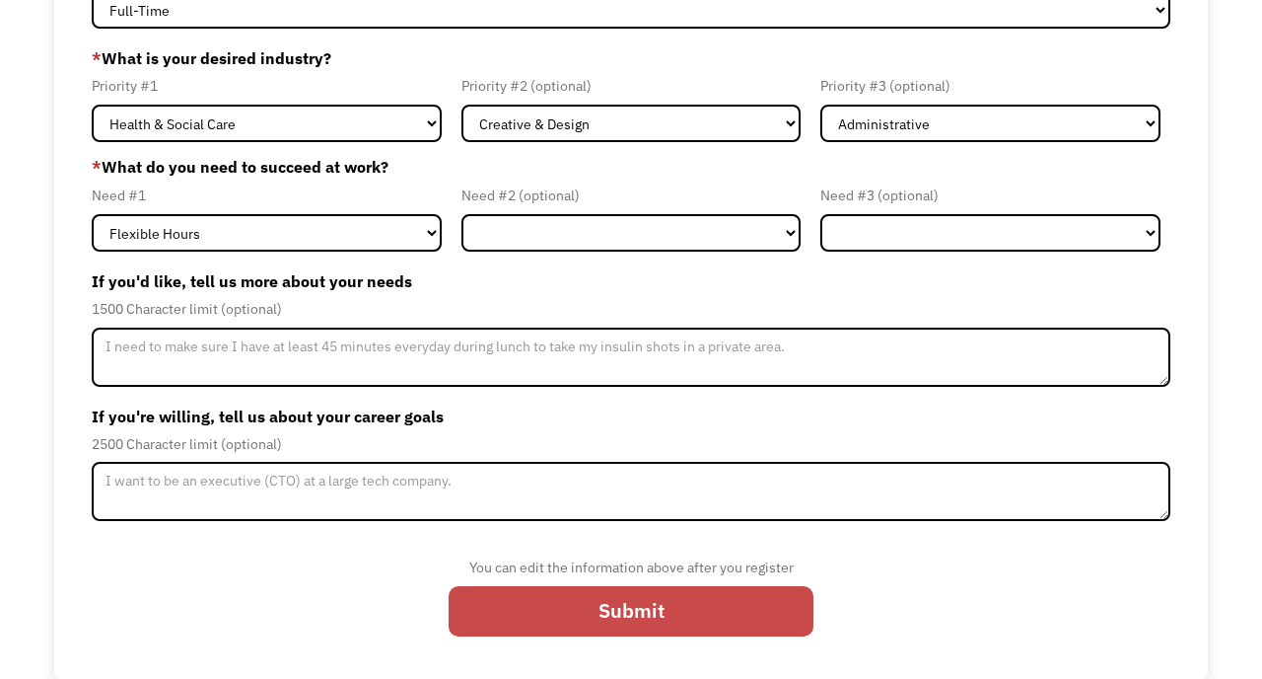
click at [565, 614] on input "Submit" at bounding box center [631, 611] width 365 height 51
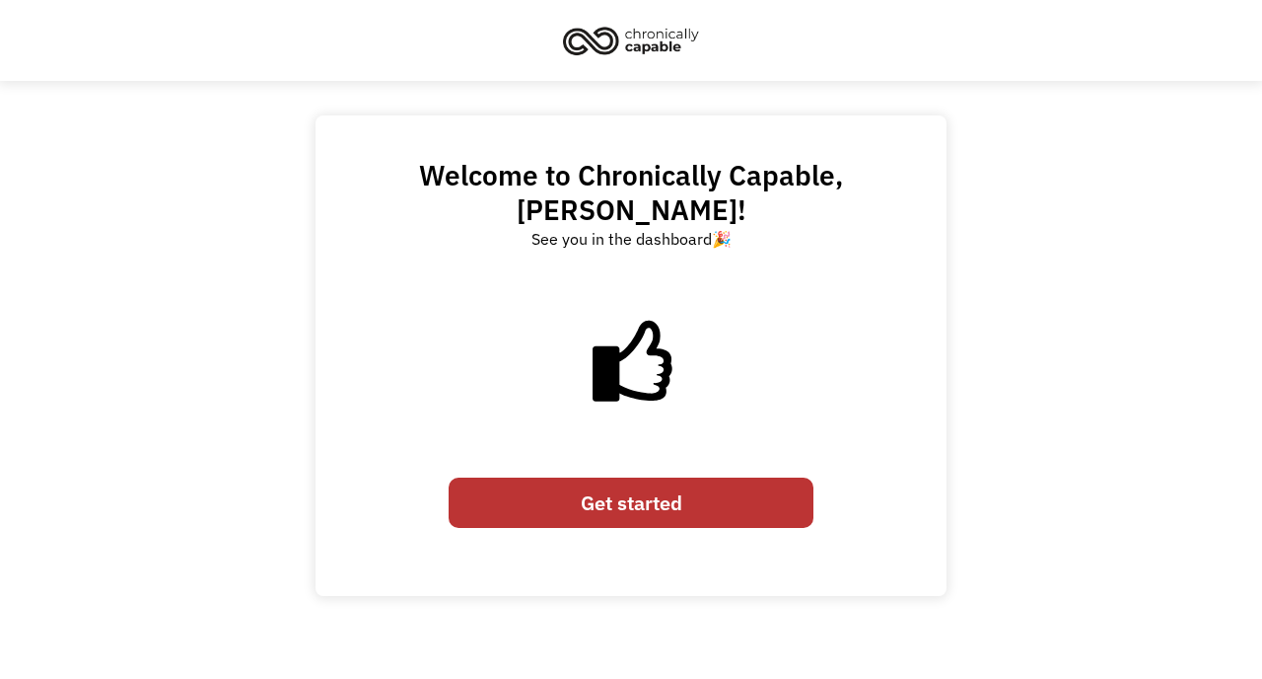
click at [649, 477] on link "Get started" at bounding box center [631, 502] width 365 height 51
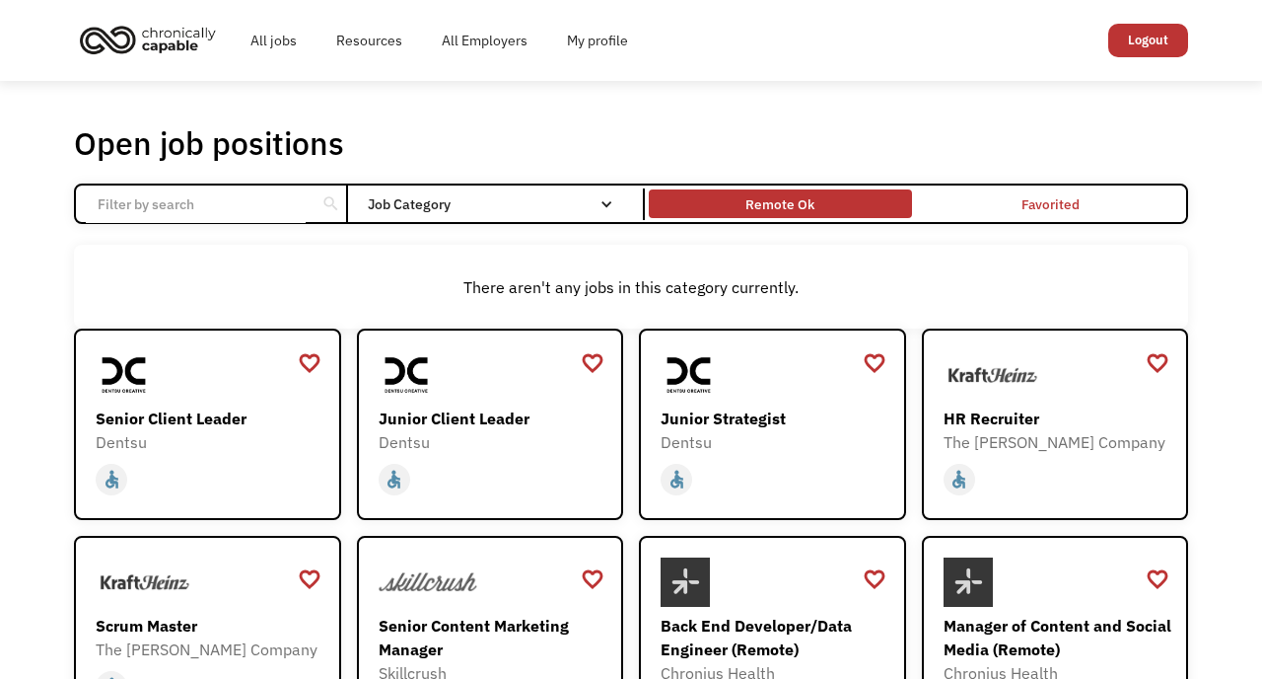
click at [793, 204] on div "Remote Ok" at bounding box center [780, 204] width 69 height 24
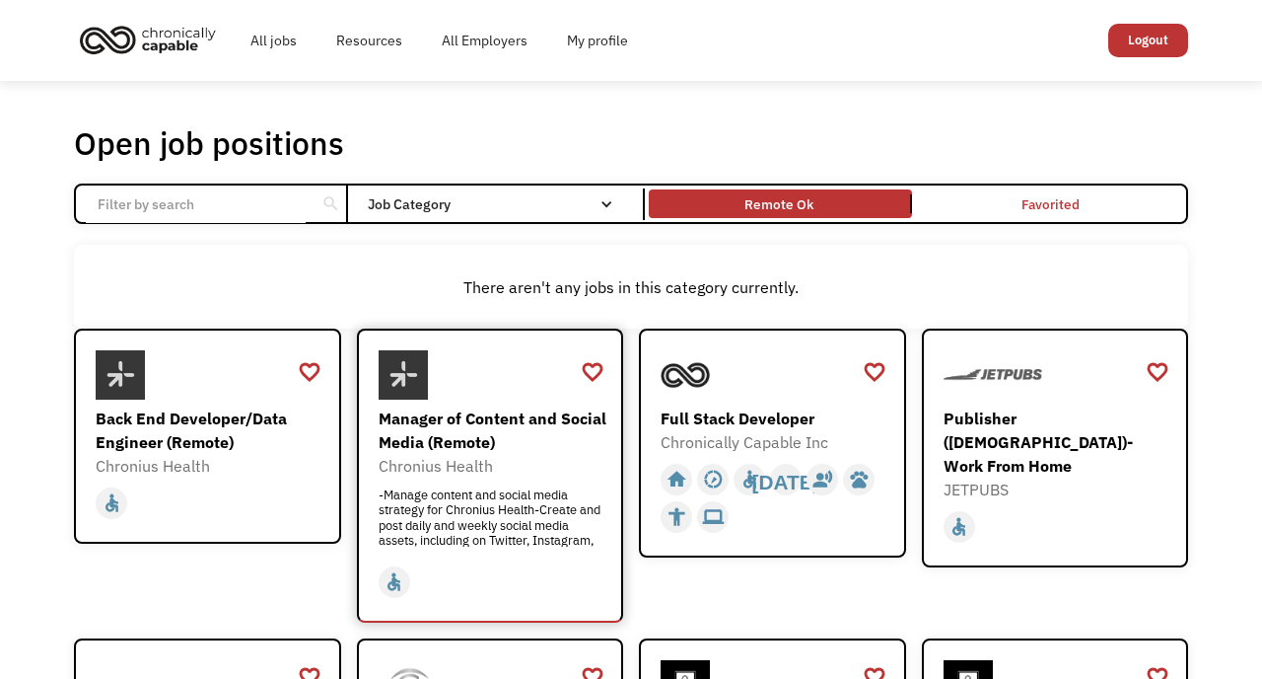
click at [450, 433] on div "Manager of Content and Social Media (Remote)" at bounding box center [493, 429] width 229 height 47
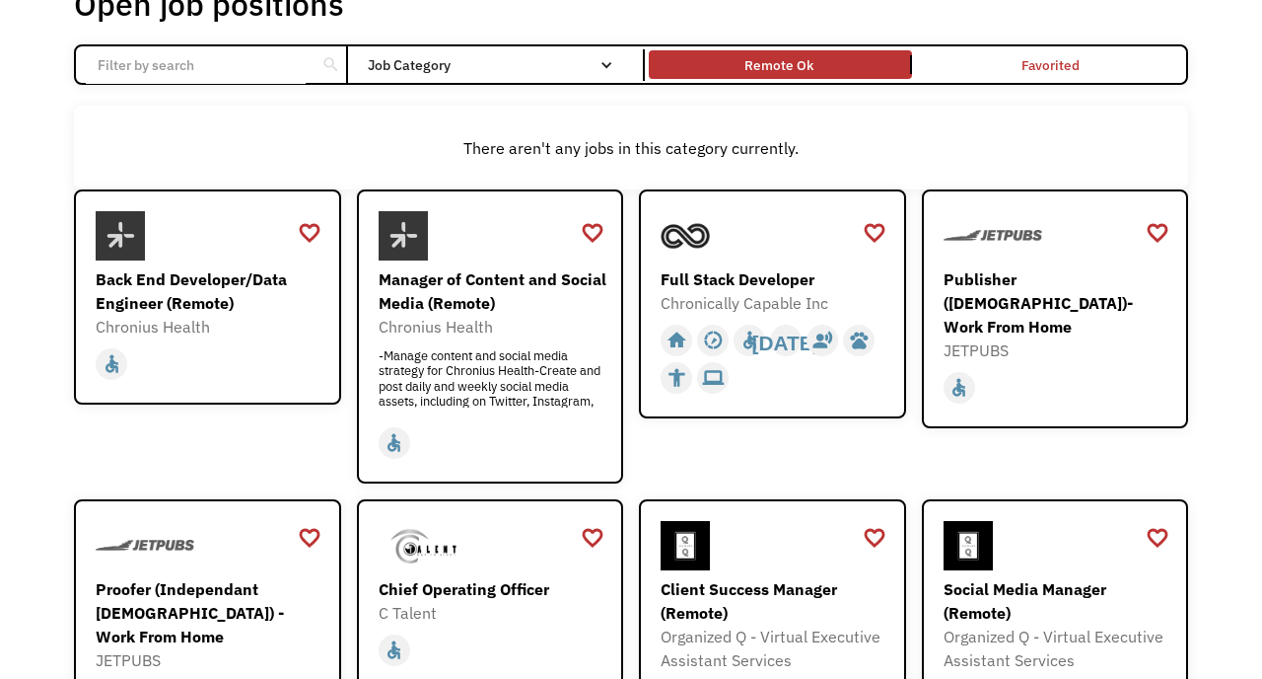
scroll to position [125, 0]
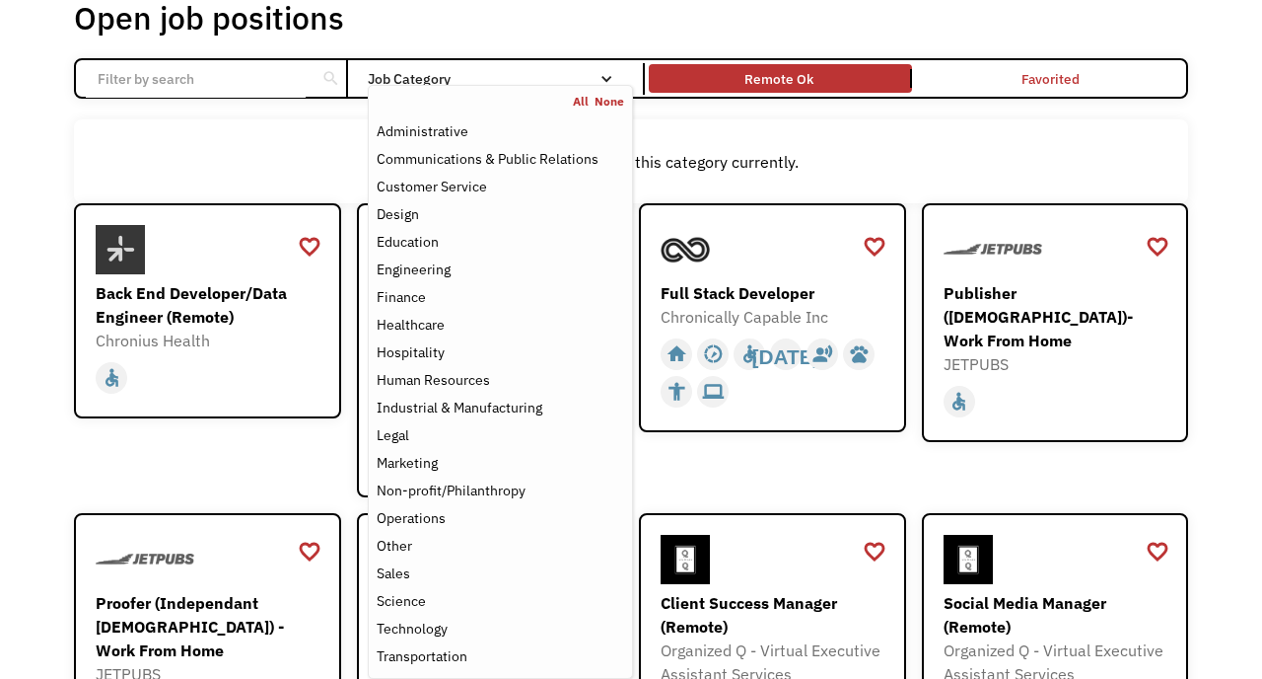
click at [542, 84] on div "Job Category" at bounding box center [500, 79] width 265 height 14
click at [542, 77] on div "Job Category" at bounding box center [500, 79] width 265 height 14
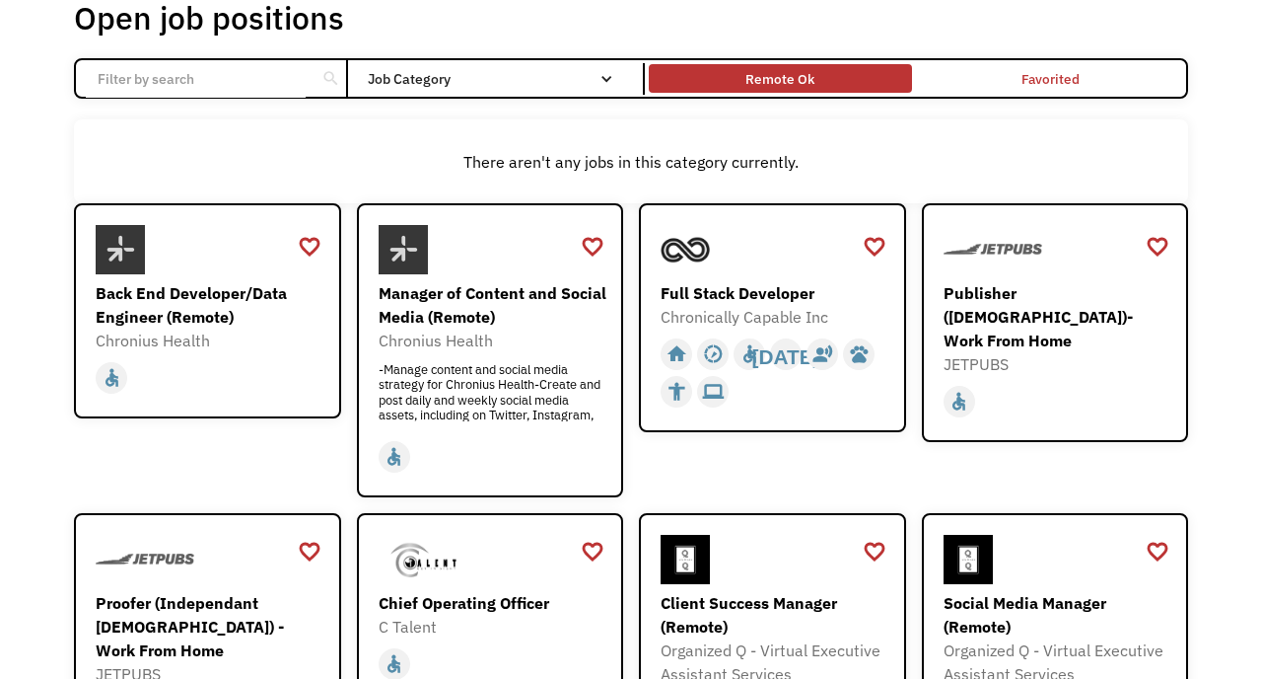
click at [791, 84] on div "Remote Ok" at bounding box center [780, 79] width 69 height 24
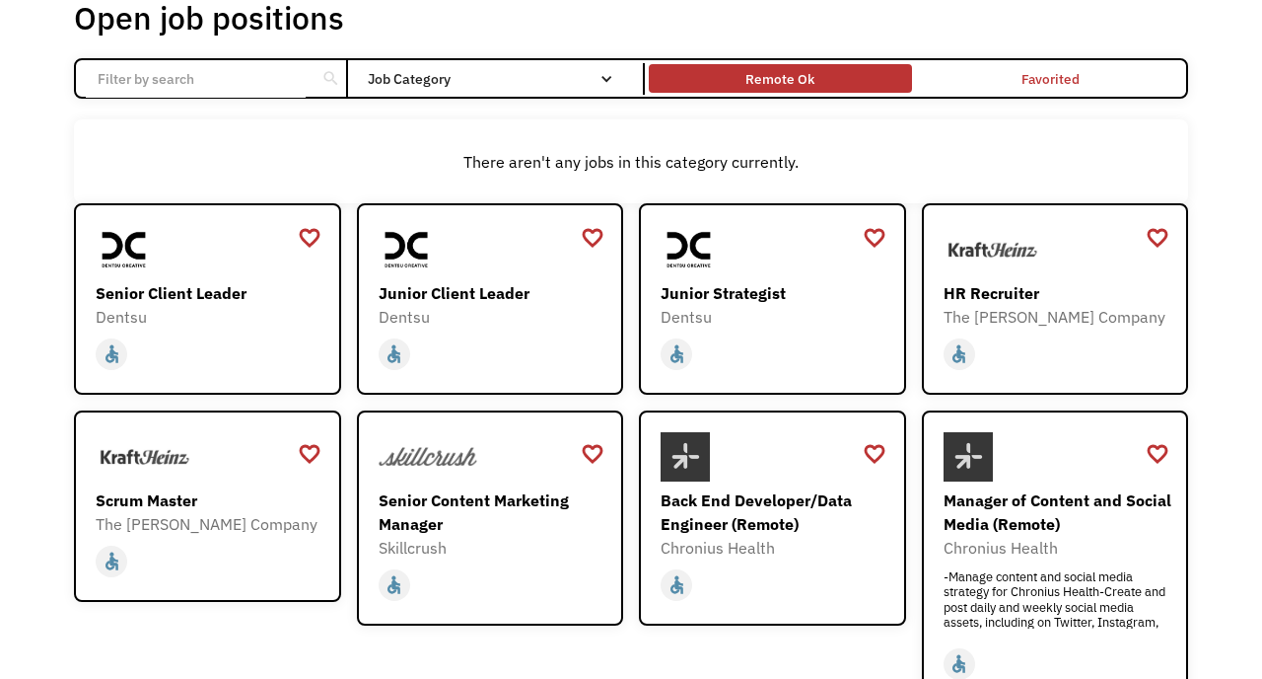
click at [791, 84] on div "Remote Ok" at bounding box center [780, 79] width 69 height 24
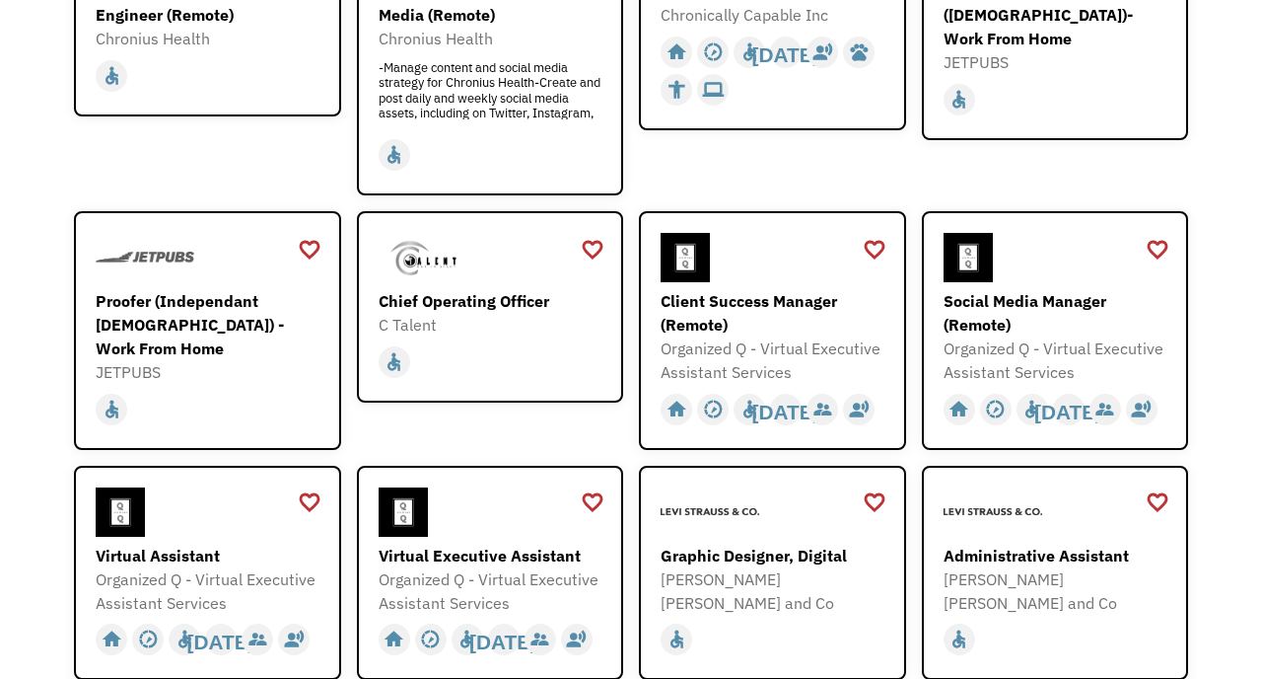
scroll to position [442, 0]
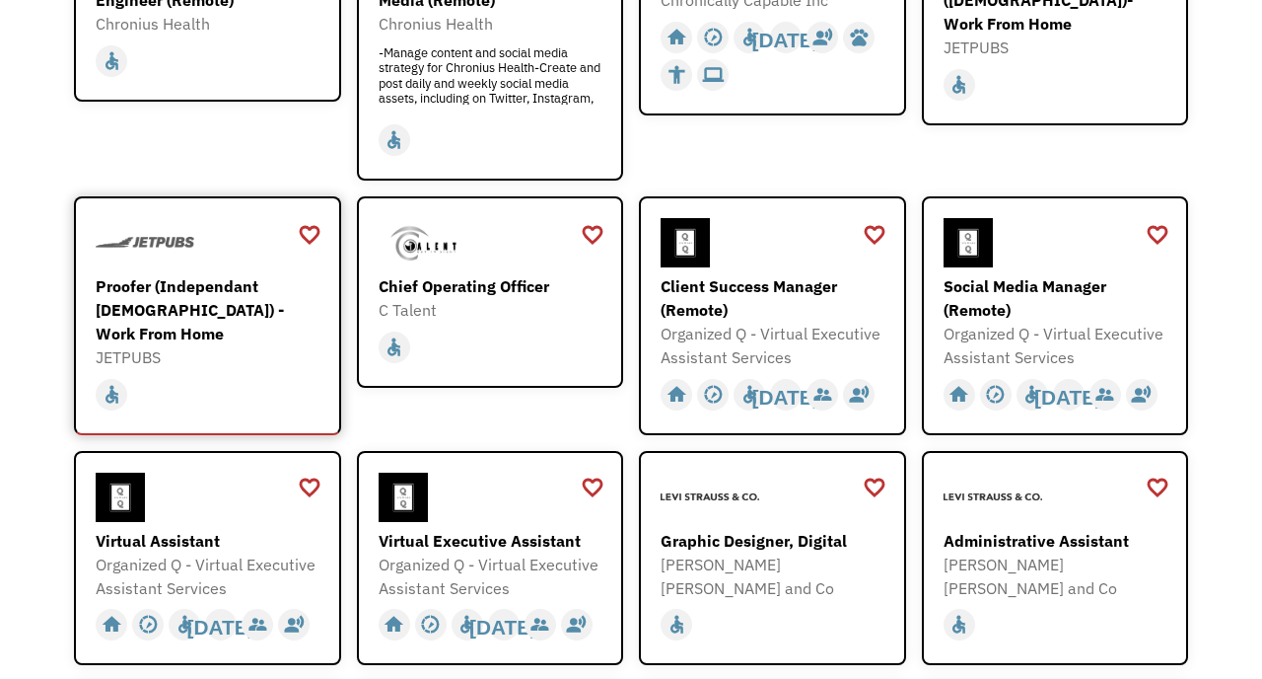
click at [202, 296] on div "Proofer (Independant [DEMOGRAPHIC_DATA]) - Work From Home" at bounding box center [210, 309] width 229 height 71
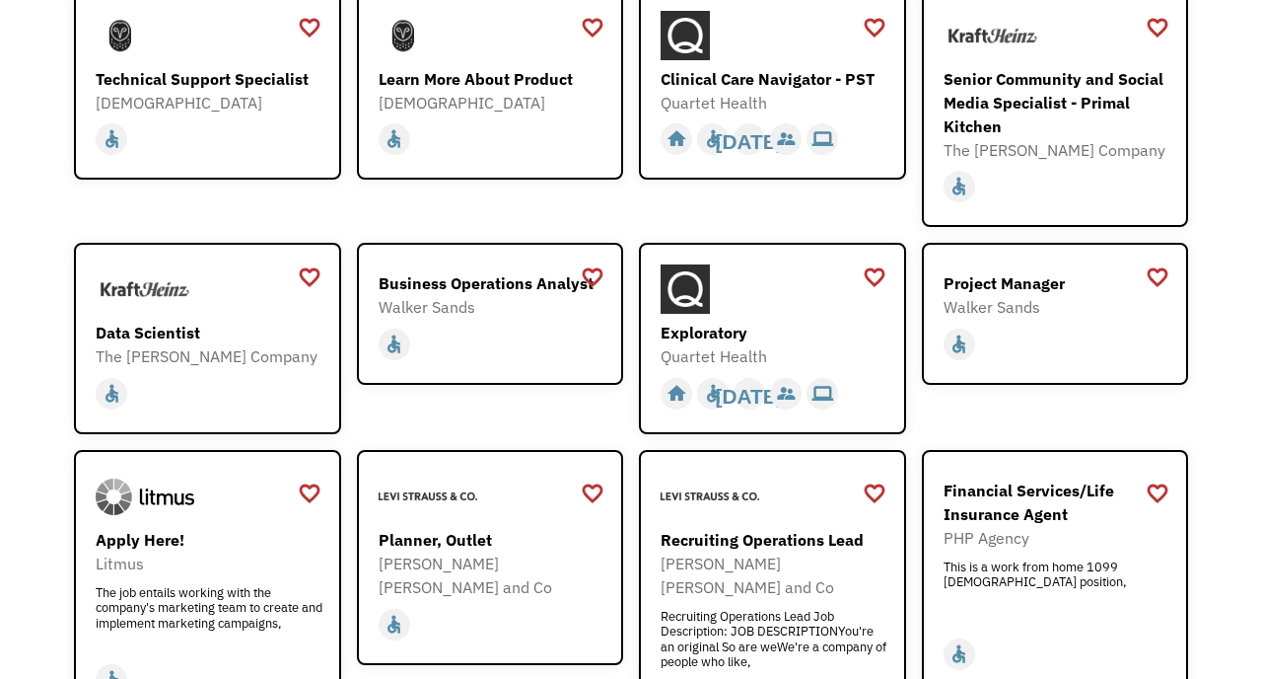
scroll to position [1957, 0]
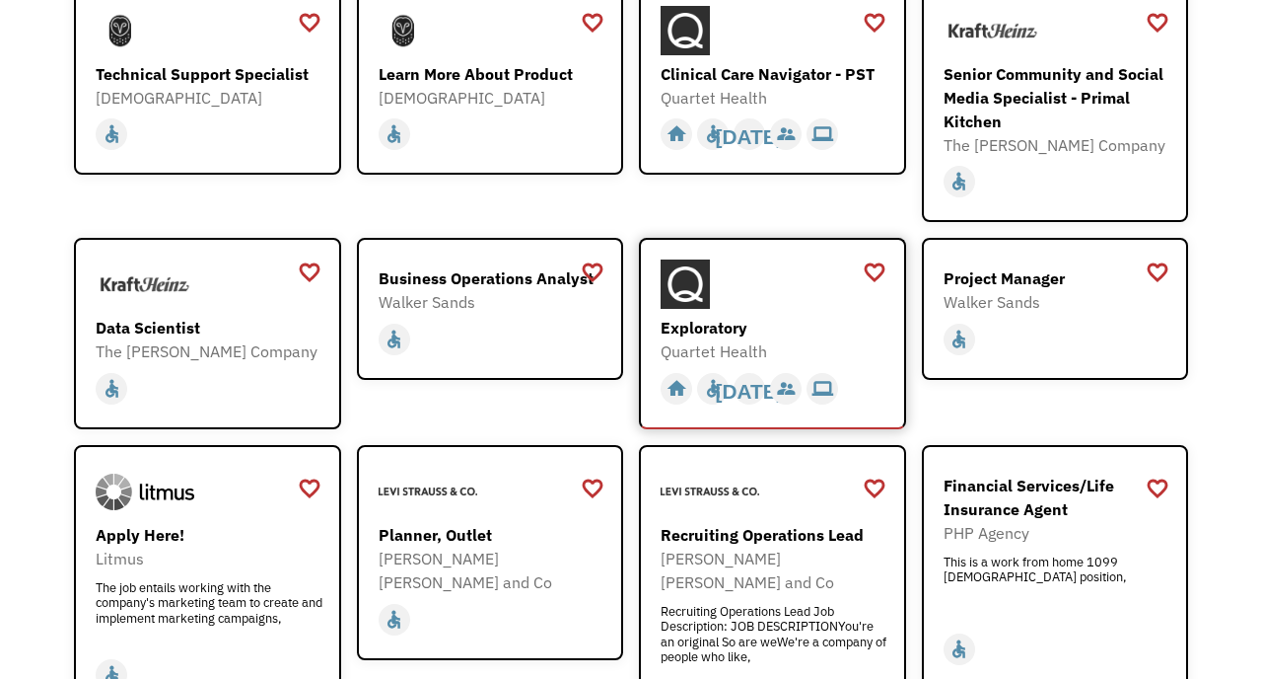
click at [802, 316] on div "Exploratory" at bounding box center [775, 328] width 229 height 24
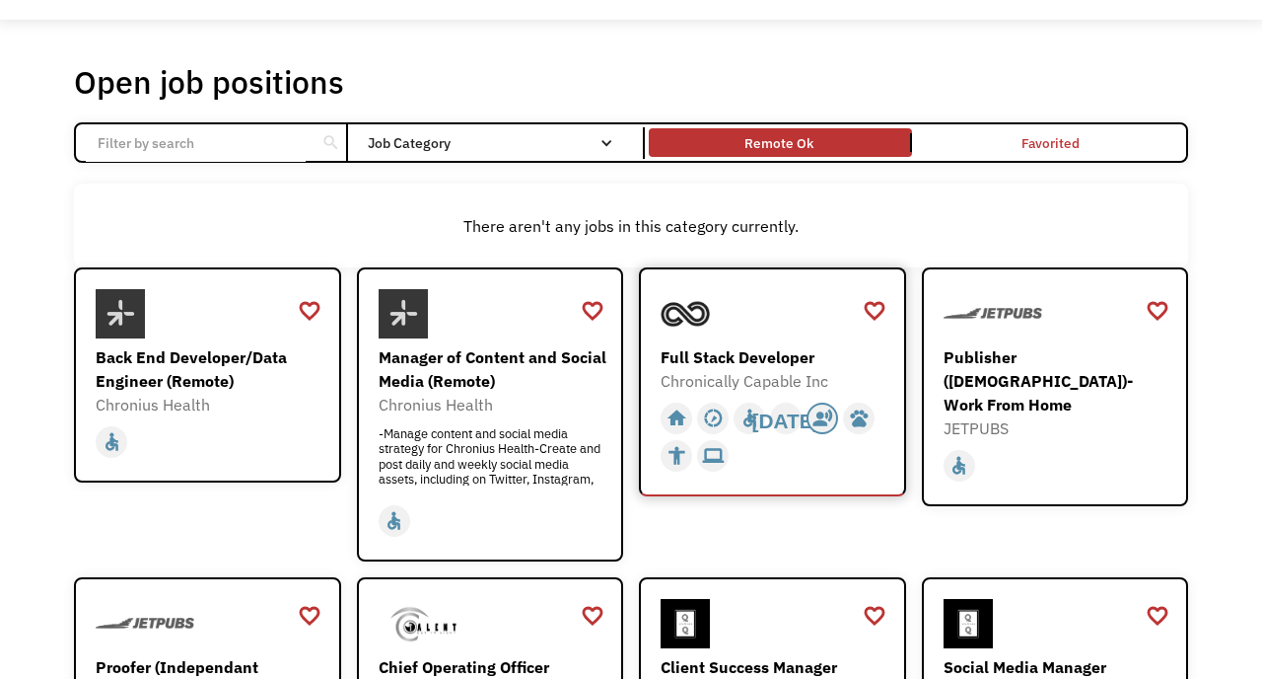
scroll to position [0, 0]
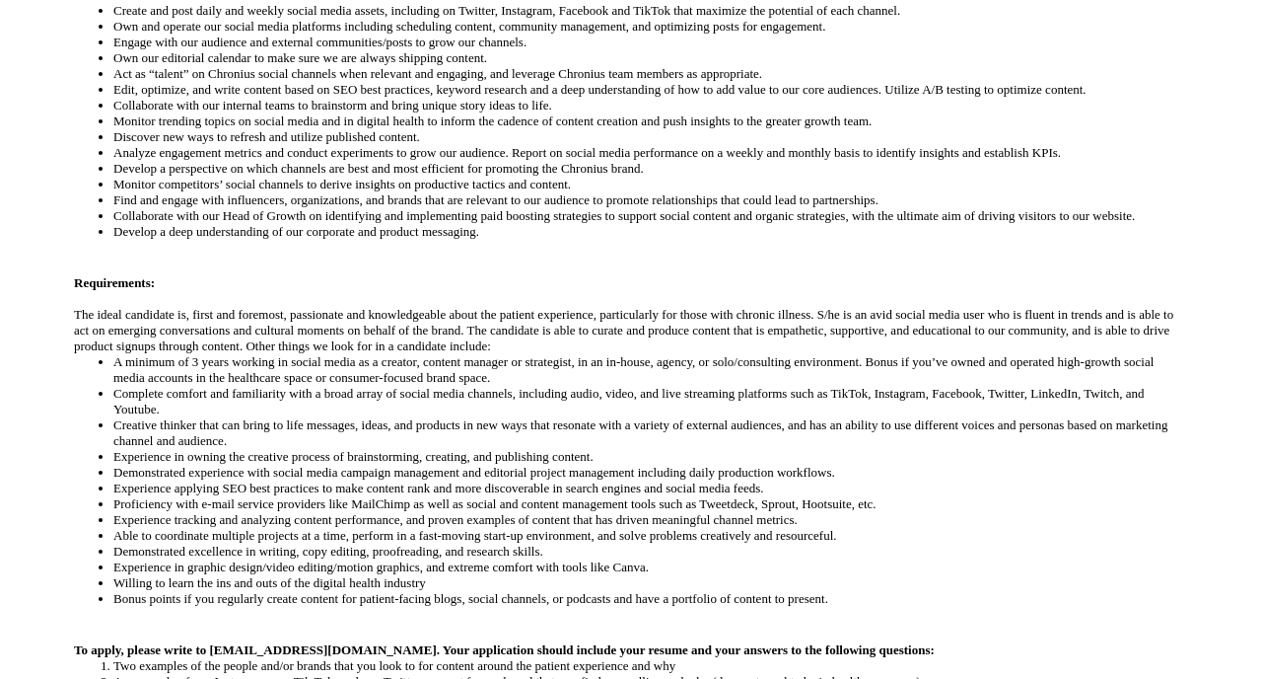
scroll to position [700, 0]
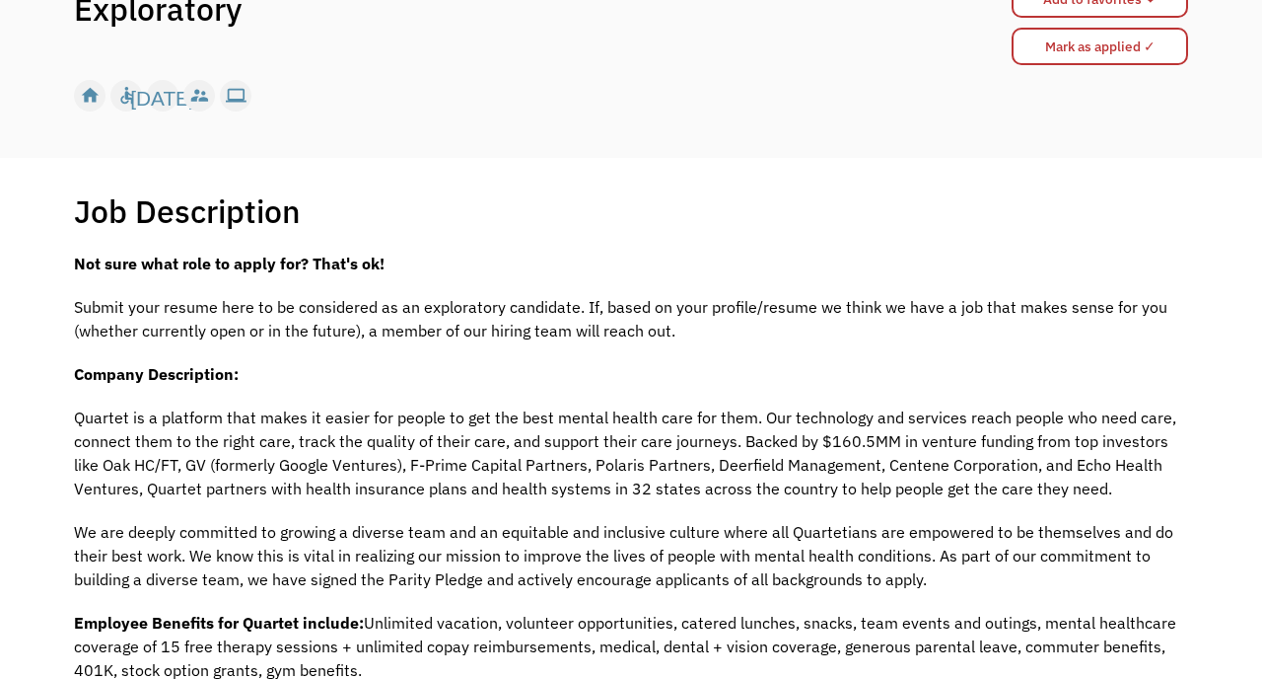
scroll to position [279, 0]
